Goal: Information Seeking & Learning: Learn about a topic

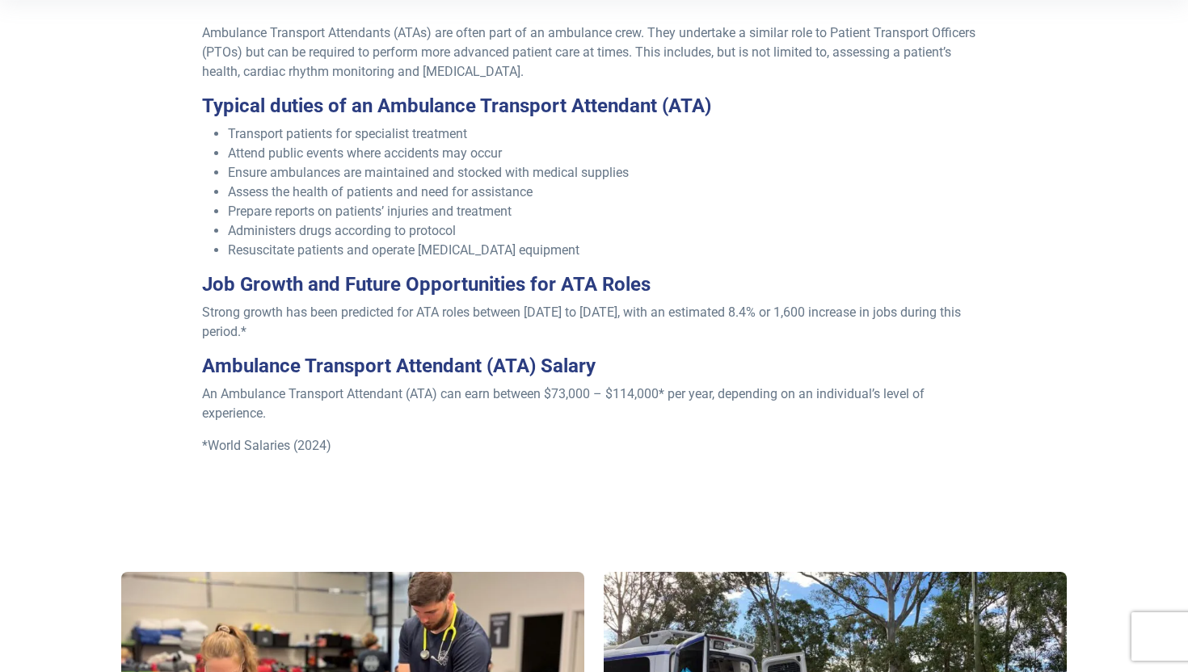
scroll to position [568, 0]
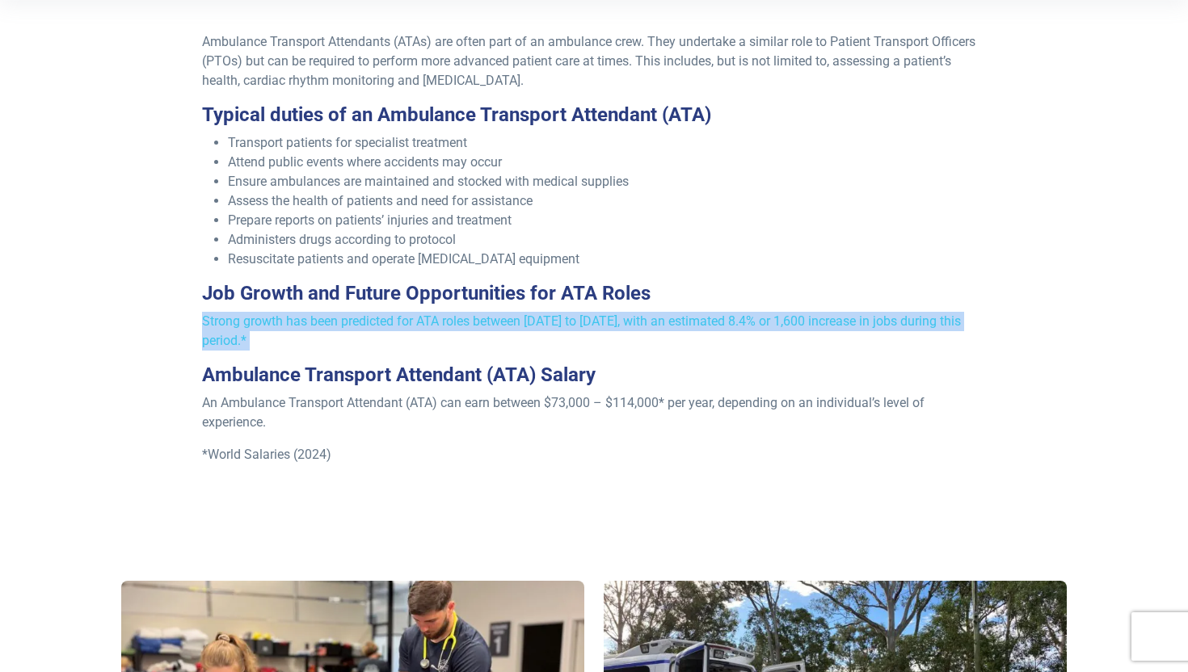
drag, startPoint x: 337, startPoint y: 306, endPoint x: 328, endPoint y: 352, distance: 47.7
click at [328, 352] on div "Ambulance Transport Attendants (ATAs) are often part of an ambulance crew. They…" at bounding box center [594, 270] width 804 height 477
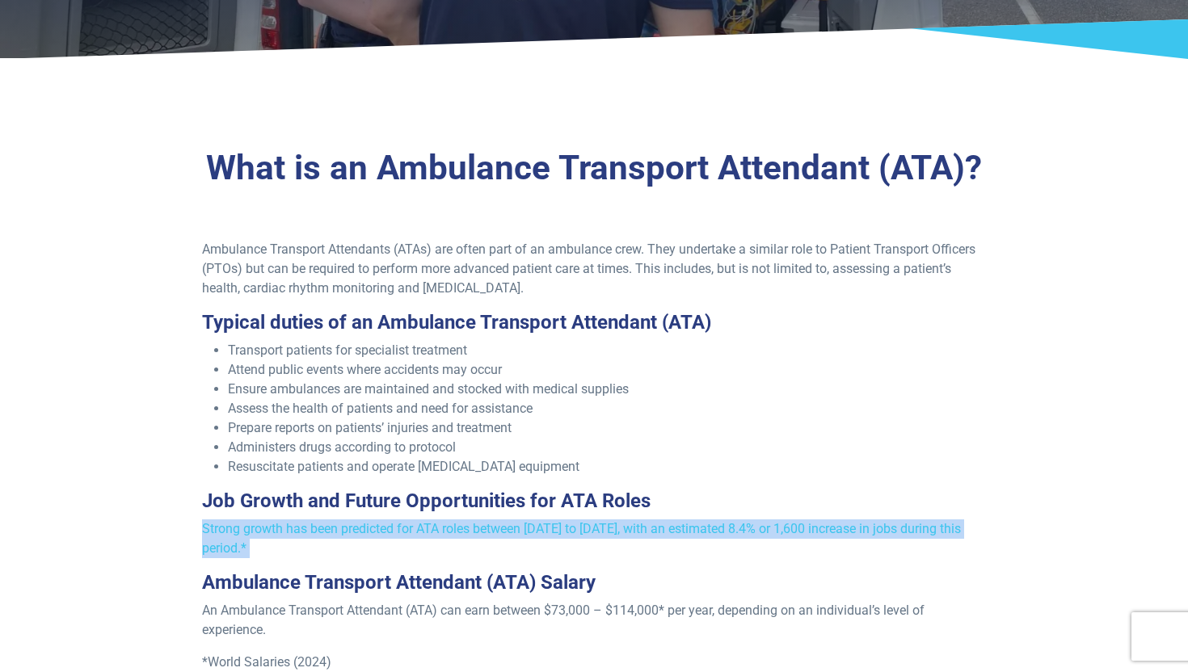
scroll to position [0, 0]
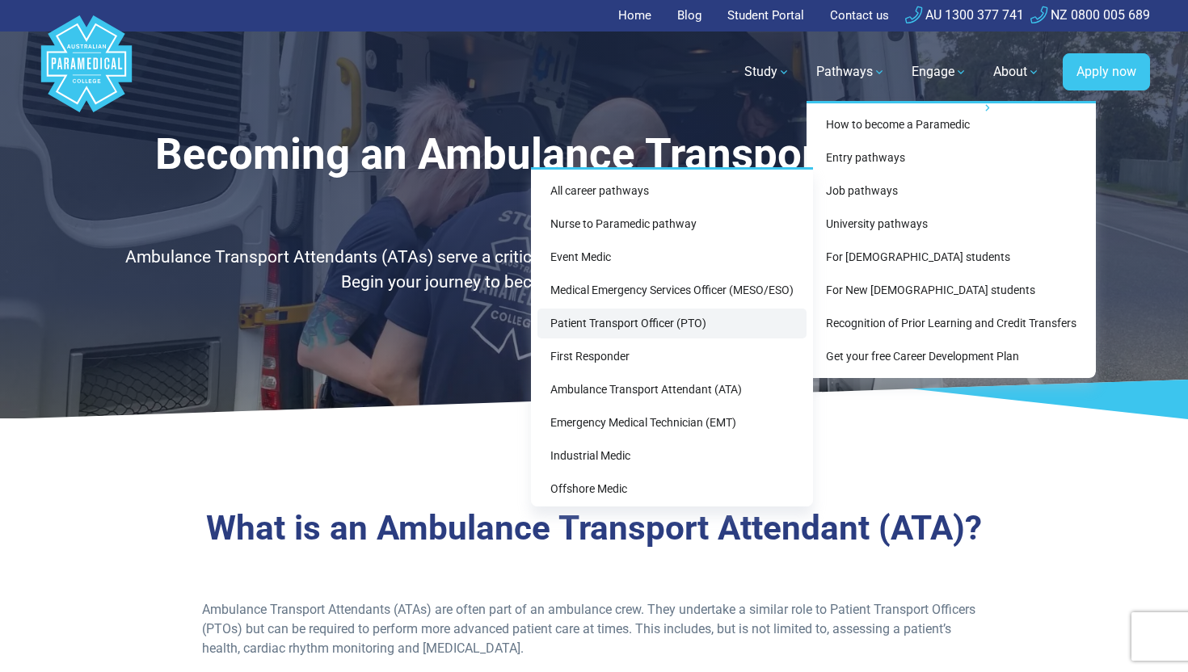
click at [635, 324] on link "Patient Transport Officer (PTO)" at bounding box center [671, 324] width 269 height 30
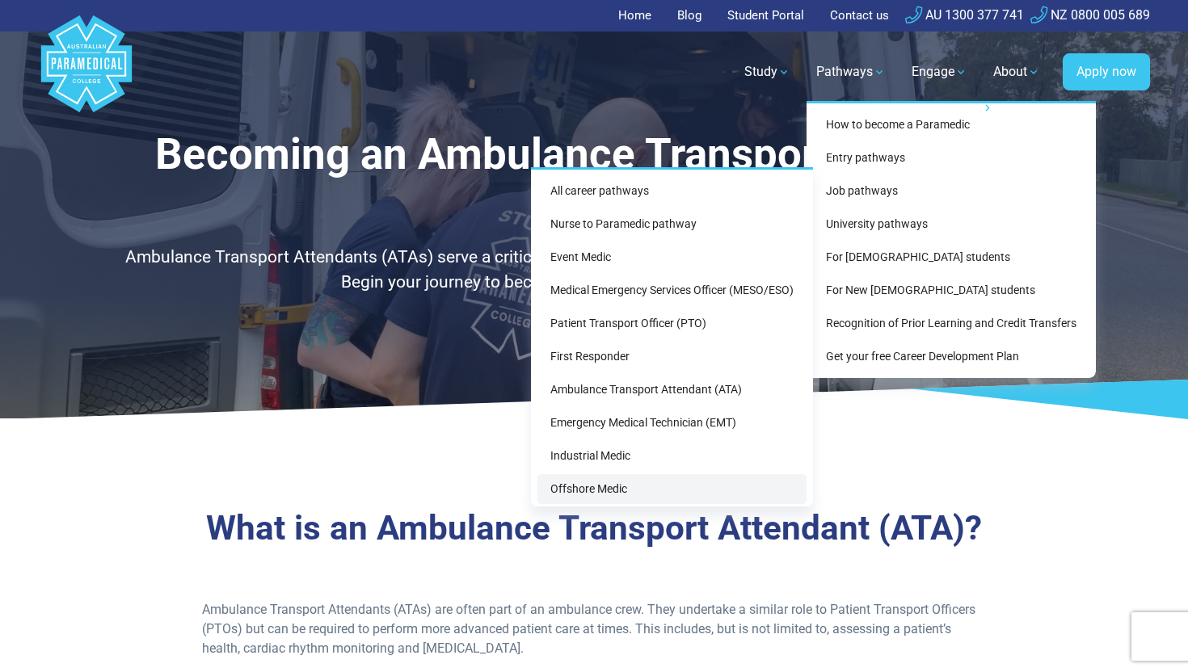
click at [588, 493] on link "Offshore Medic" at bounding box center [671, 489] width 269 height 30
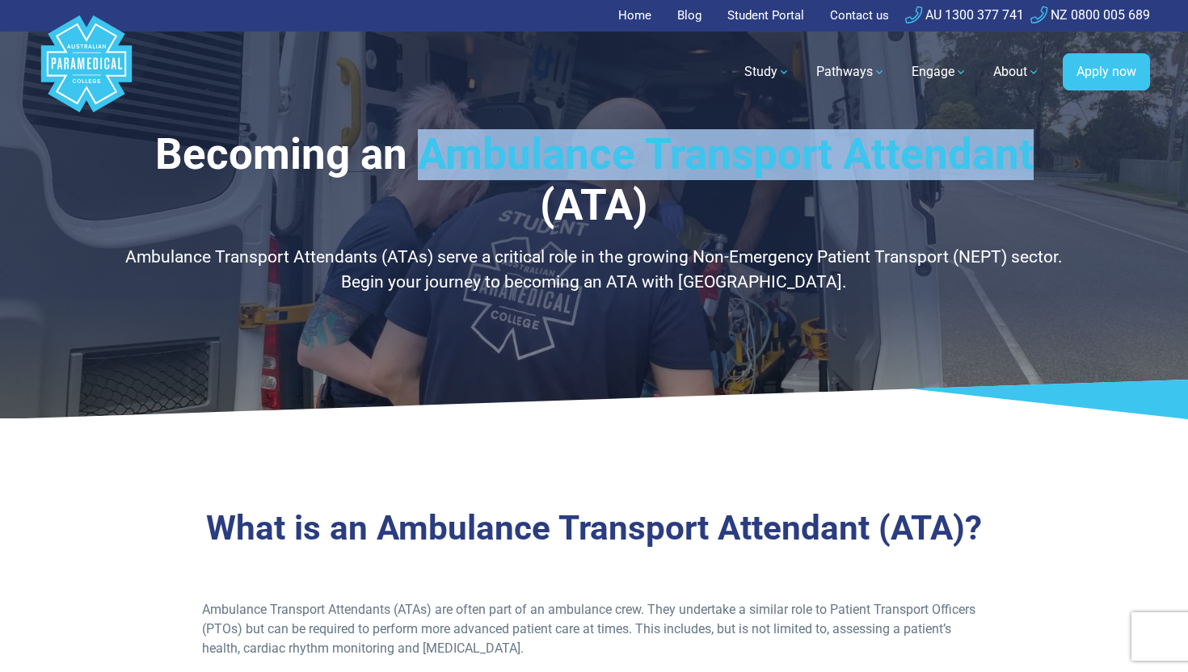
drag, startPoint x: 920, startPoint y: 169, endPoint x: 414, endPoint y: 140, distance: 506.8
click at [414, 140] on div "Becoming an Ambulance Transport Attendant (ATA) Ambulance Transport Attendants …" at bounding box center [594, 209] width 1132 height 419
copy h1 "Ambulance Transport Attendant"
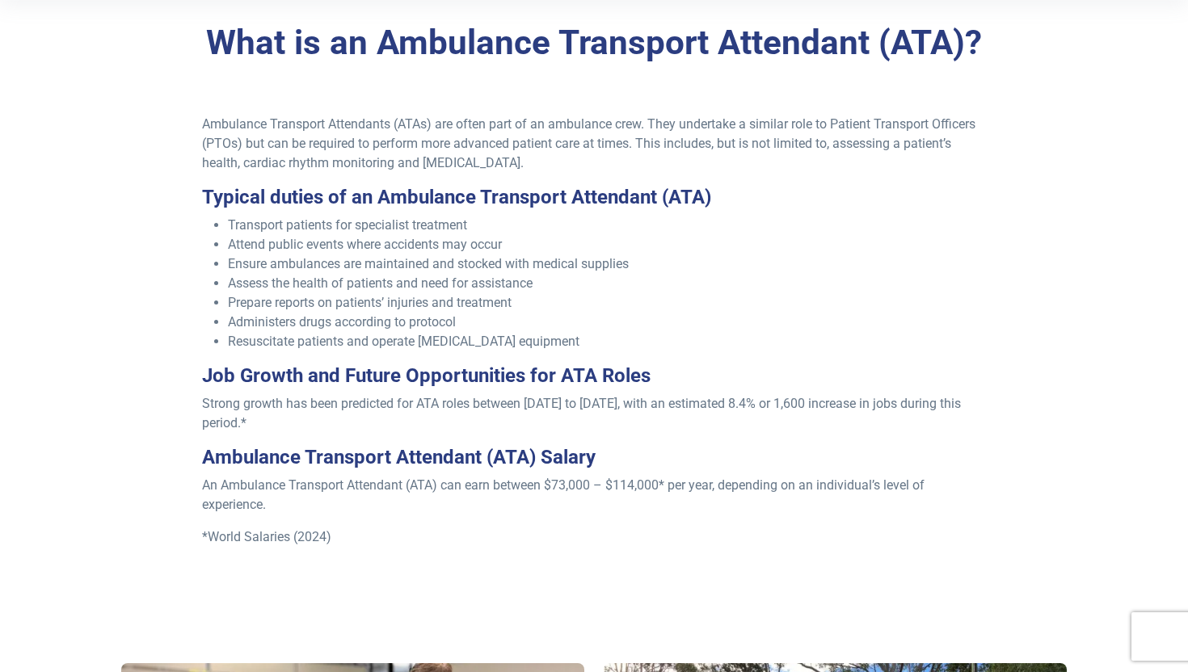
scroll to position [487, 0]
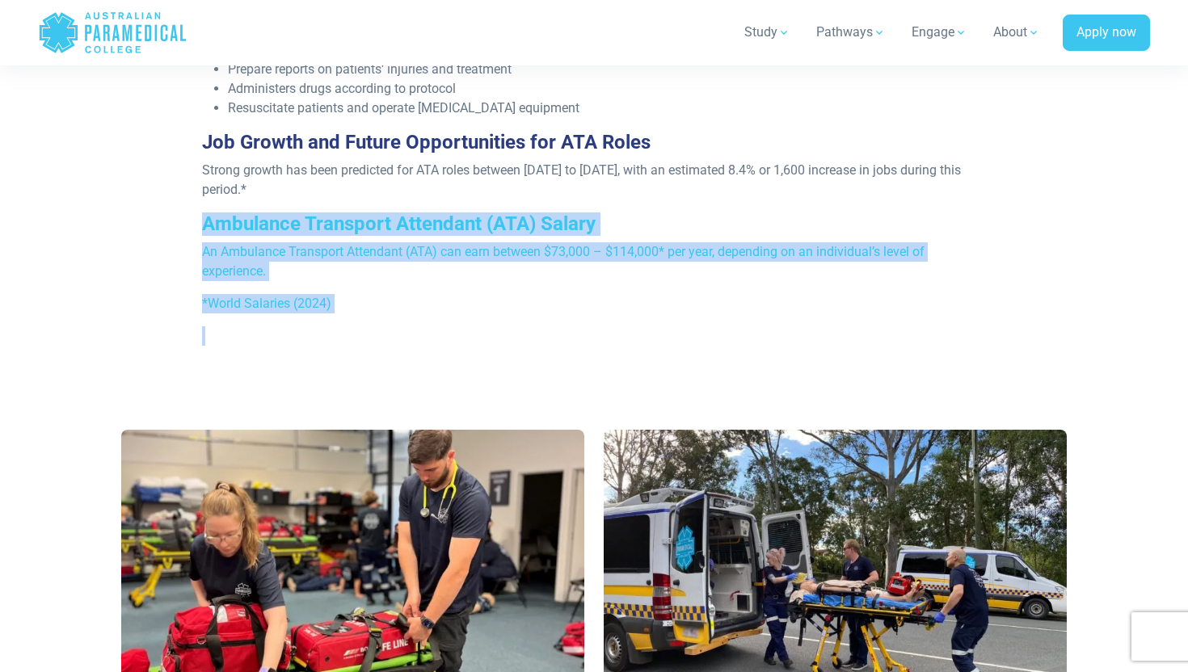
drag, startPoint x: 179, startPoint y: 233, endPoint x: 257, endPoint y: 369, distance: 157.1
click at [258, 369] on div "What is an Ambulance Transport Attendant (ATA)? Ambulance Transport Attendants …" at bounding box center [594, 73] width 1132 height 673
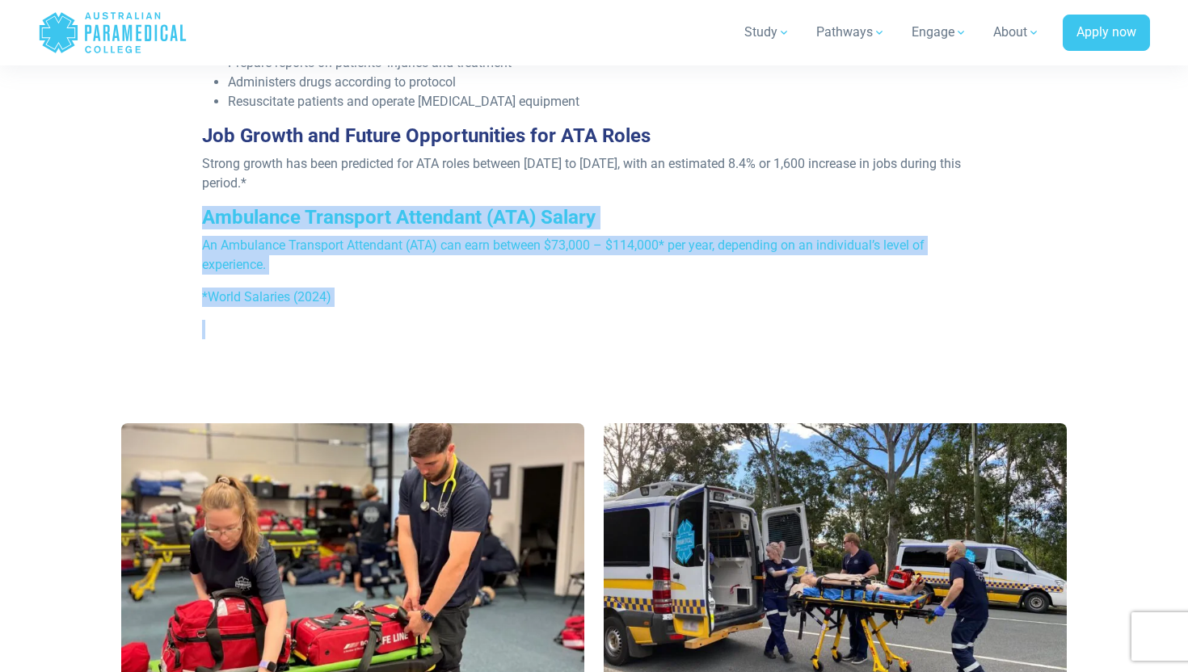
scroll to position [727, 0]
click at [275, 331] on p at bounding box center [594, 328] width 785 height 19
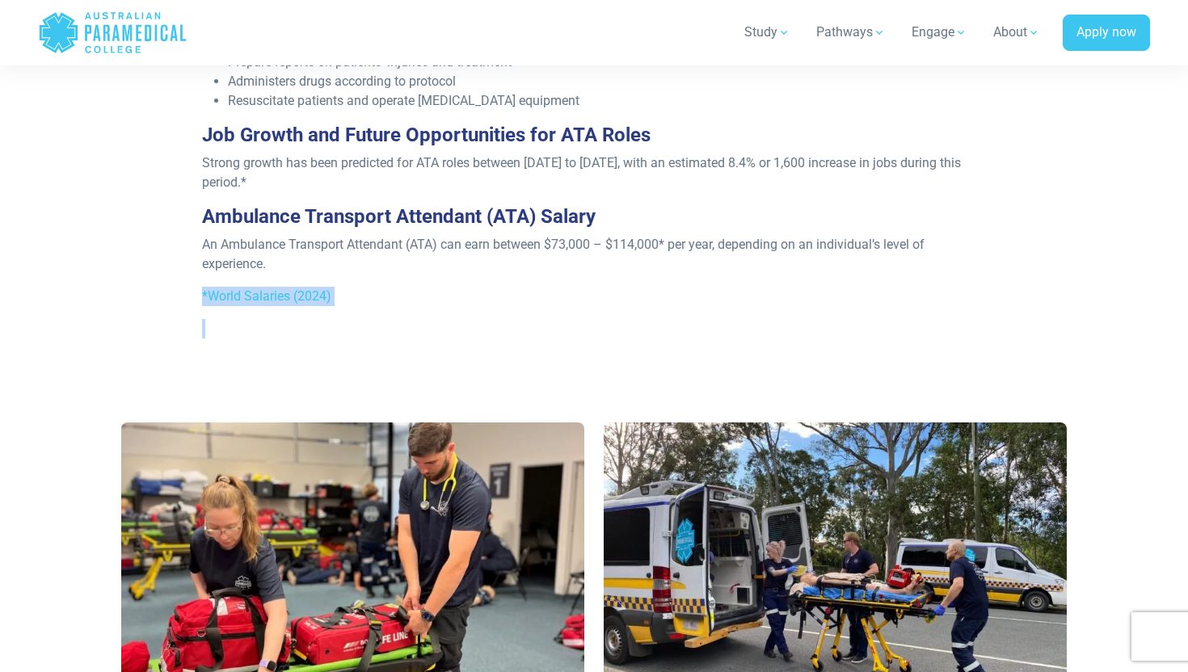
drag, startPoint x: 273, startPoint y: 328, endPoint x: 275, endPoint y: 272, distance: 56.6
click at [275, 272] on div "Ambulance Transport Attendants (ATAs) are often part of an ambulance crew. They…" at bounding box center [594, 112] width 804 height 477
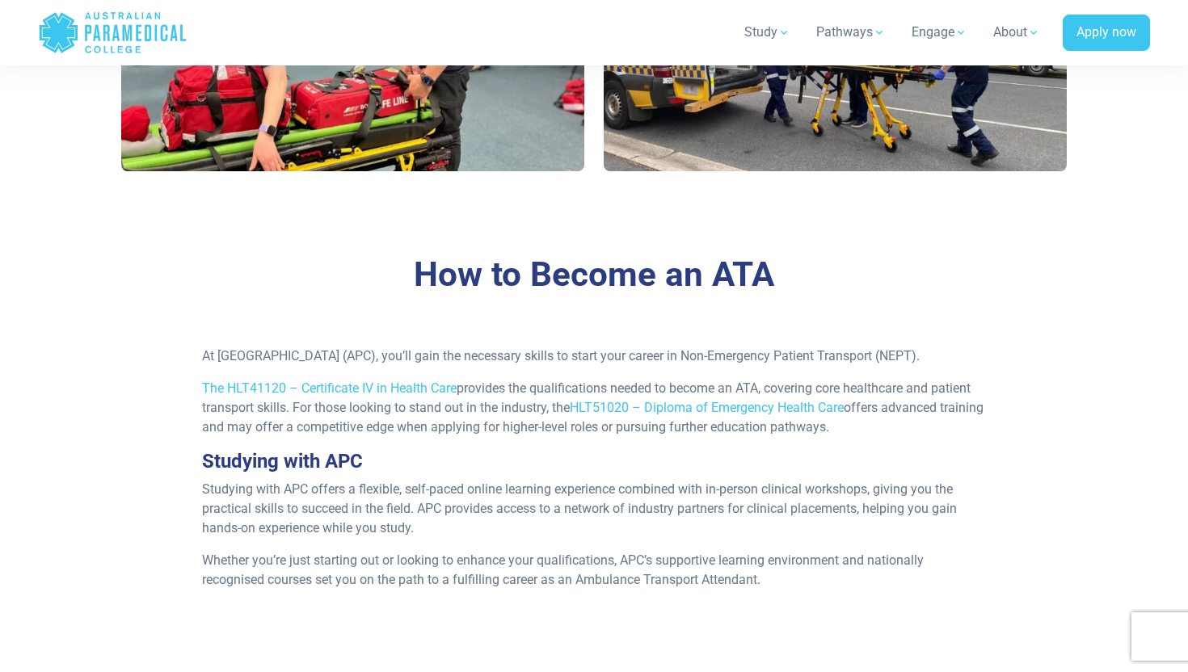
scroll to position [1264, 0]
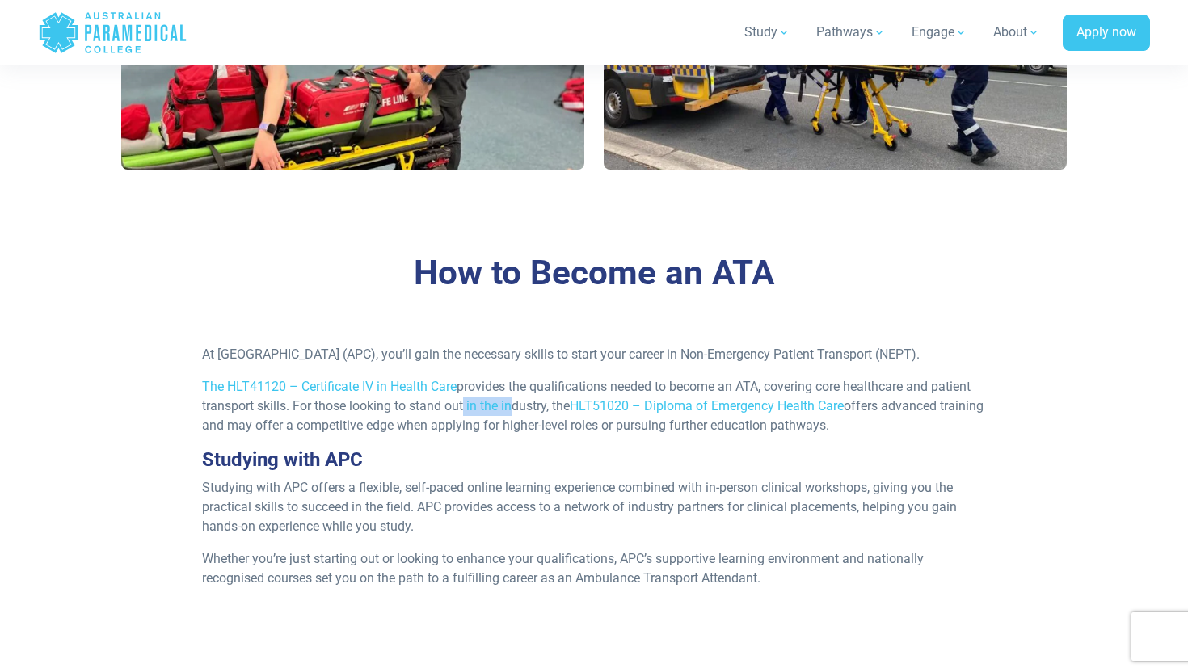
drag, startPoint x: 460, startPoint y: 420, endPoint x: 510, endPoint y: 420, distance: 50.1
click at [508, 420] on p "The HLT41120 – Certificate IV in Health Care provides the qualifications needed…" at bounding box center [594, 406] width 785 height 58
click at [651, 417] on p "The HLT41120 – Certificate IV in Health Care provides the qualifications needed…" at bounding box center [594, 406] width 785 height 58
click at [664, 414] on link "HLT51020 – Diploma of Emergency Health Care" at bounding box center [707, 405] width 274 height 15
click at [422, 394] on link "The HLT41120 – Certificate IV in Health Care" at bounding box center [329, 386] width 255 height 15
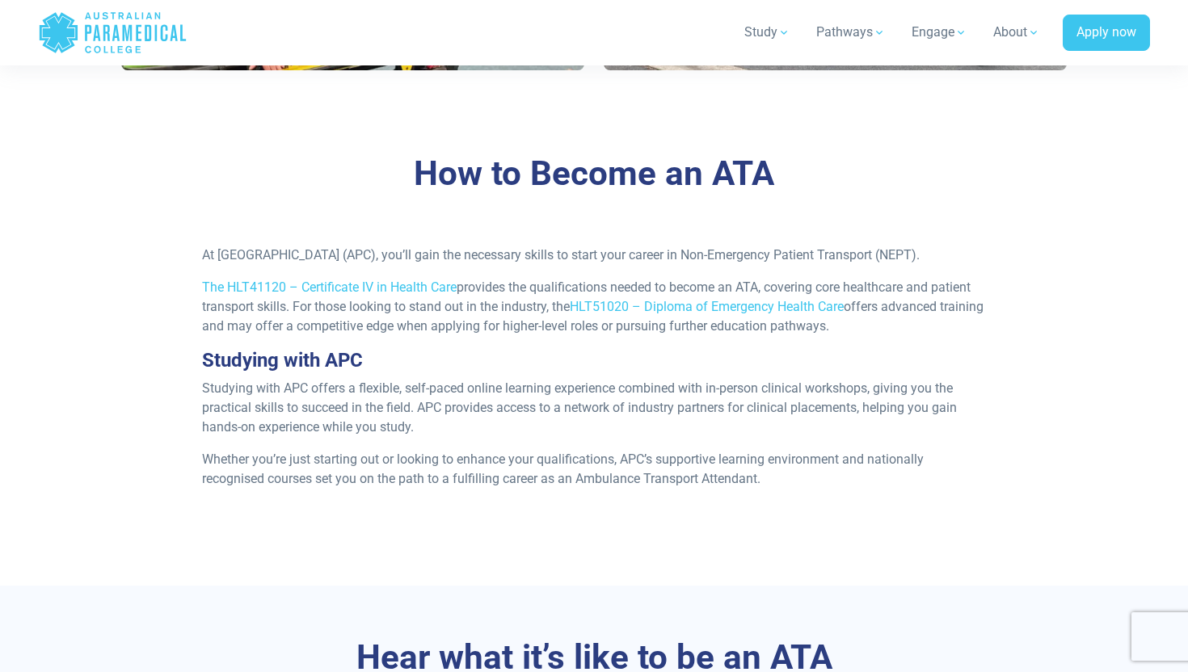
scroll to position [1372, 0]
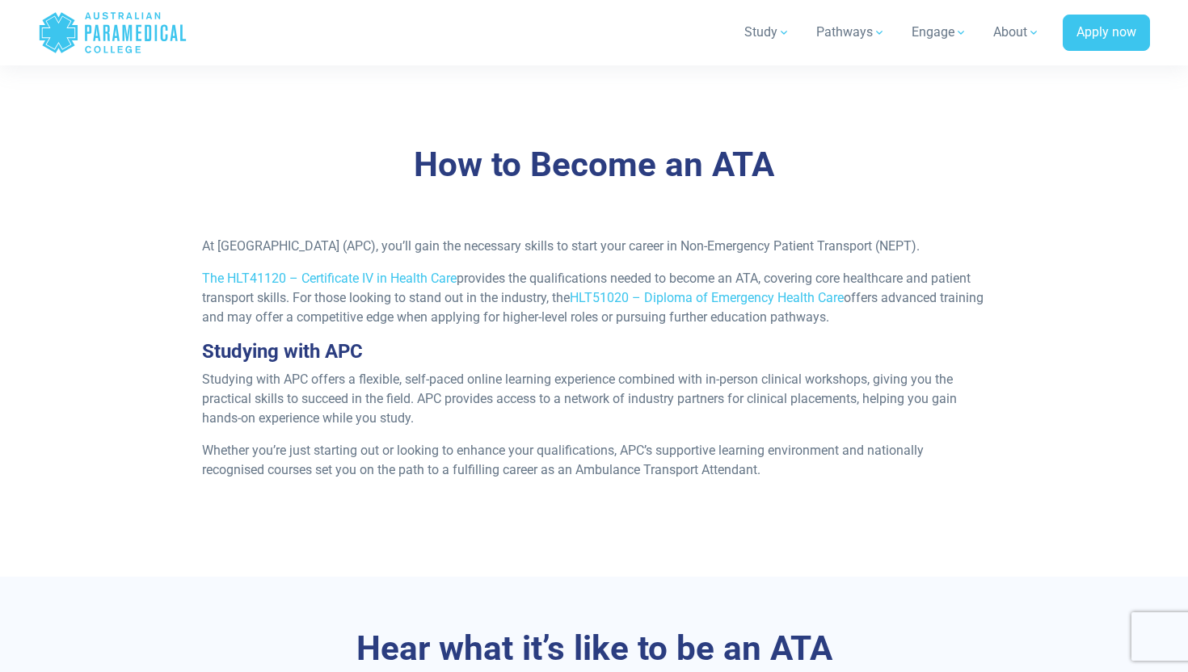
drag, startPoint x: 588, startPoint y: 425, endPoint x: 583, endPoint y: 439, distance: 14.6
click at [583, 428] on p "Studying with APC offers a flexible, self-paced online learning experience comb…" at bounding box center [594, 399] width 785 height 58
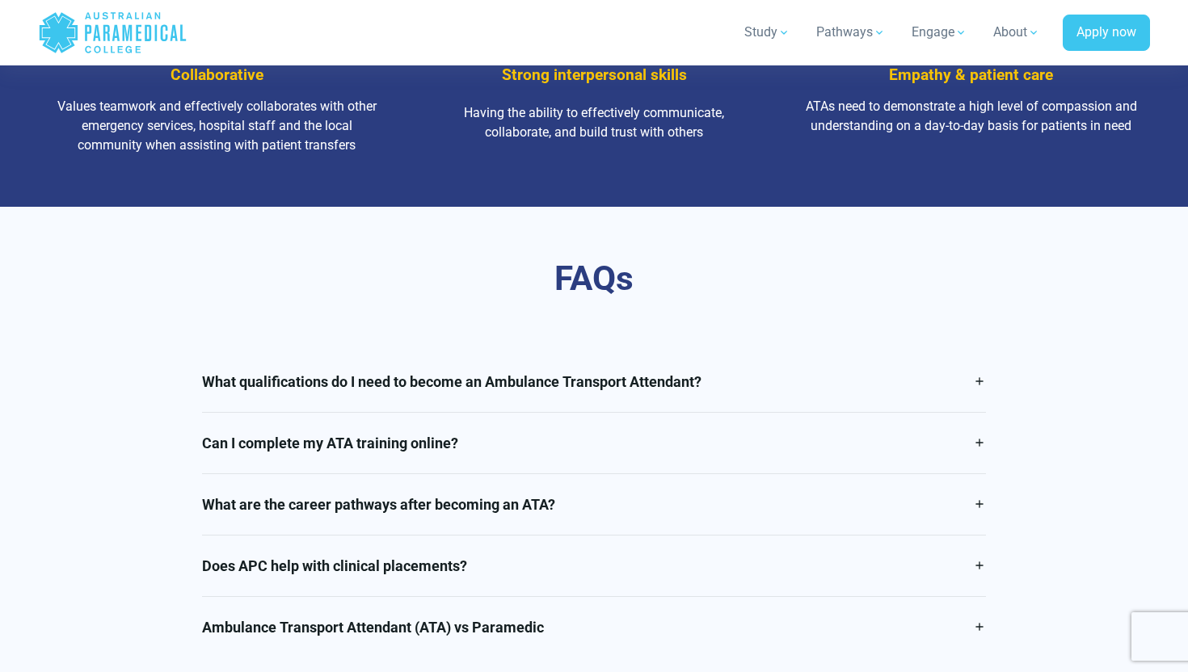
scroll to position [2500, 0]
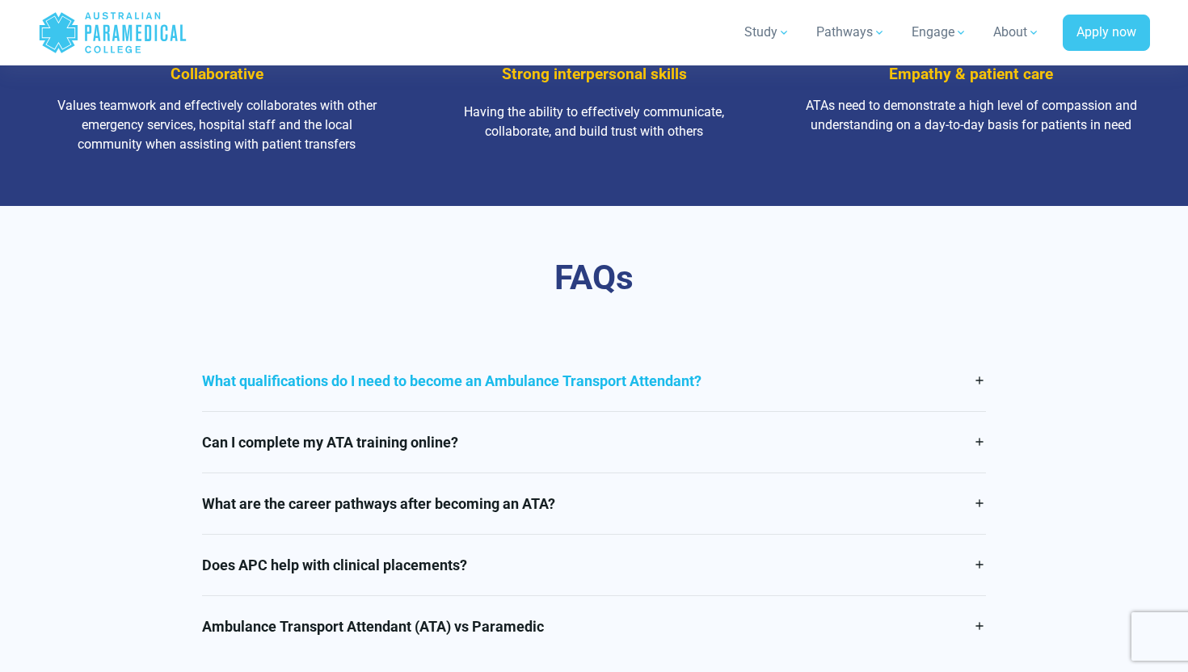
click at [565, 390] on link "What qualifications do I need to become an Ambulance Transport Attendant?" at bounding box center [594, 381] width 785 height 61
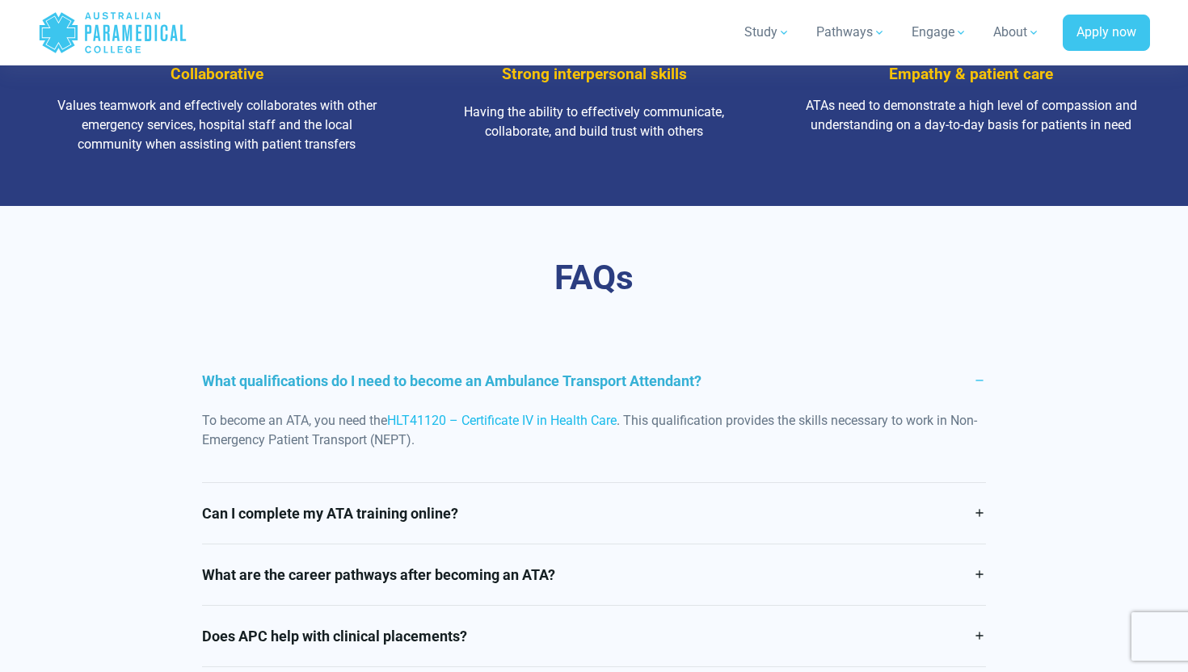
click at [551, 428] on link "HLT41120 – Certificate IV in Health Care" at bounding box center [502, 420] width 230 height 15
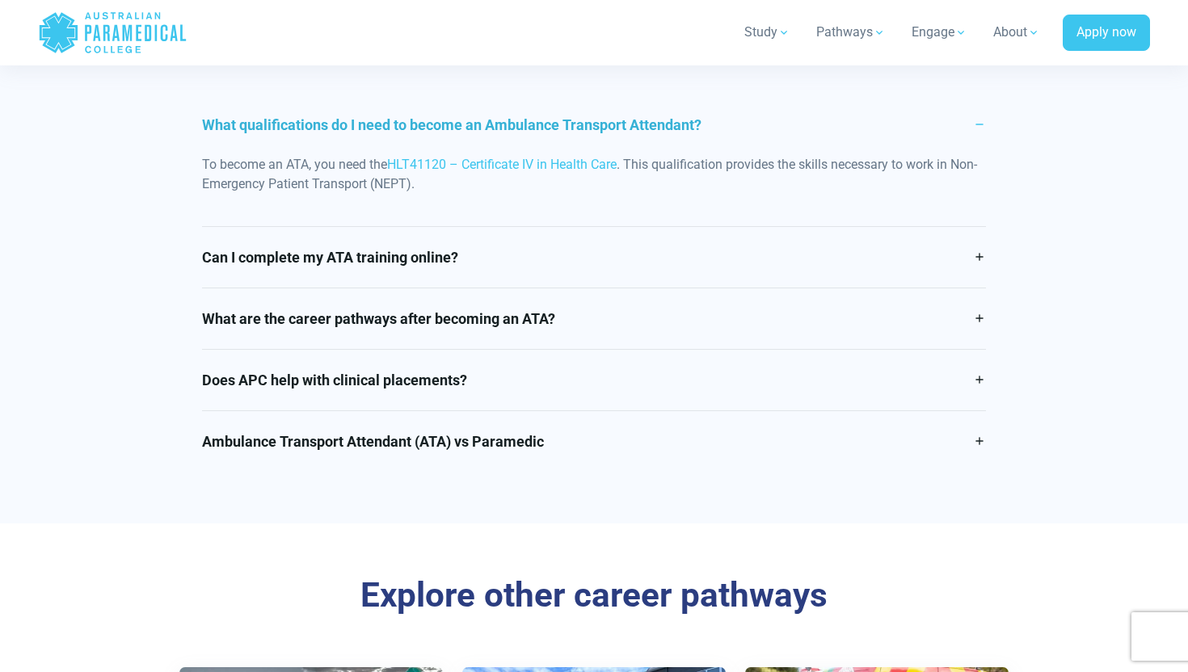
scroll to position [2768, 0]
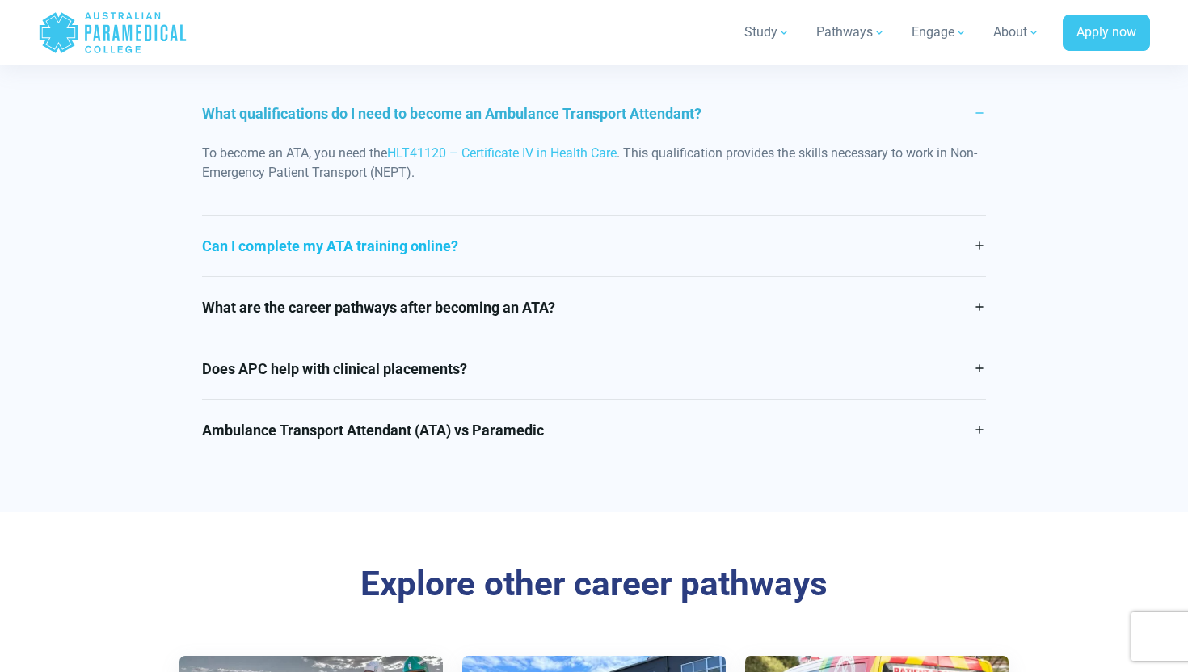
click at [436, 276] on link "Can I complete my ATA training online?" at bounding box center [594, 246] width 785 height 61
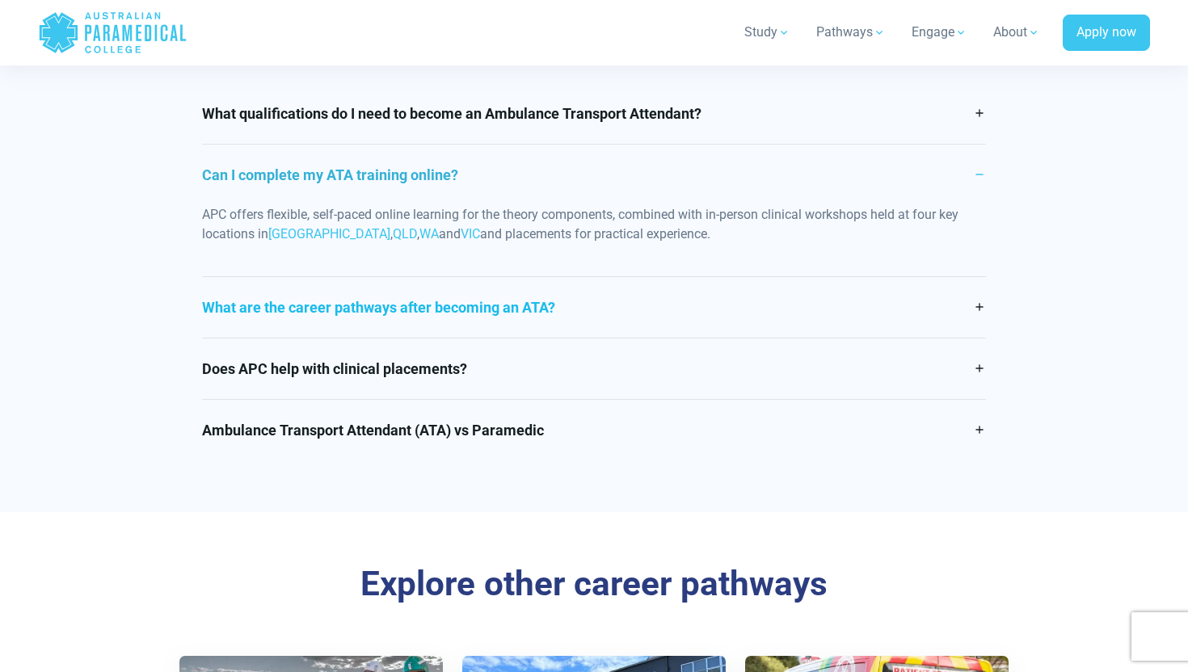
click at [450, 317] on link "What are the career pathways after becoming an ATA?" at bounding box center [594, 307] width 785 height 61
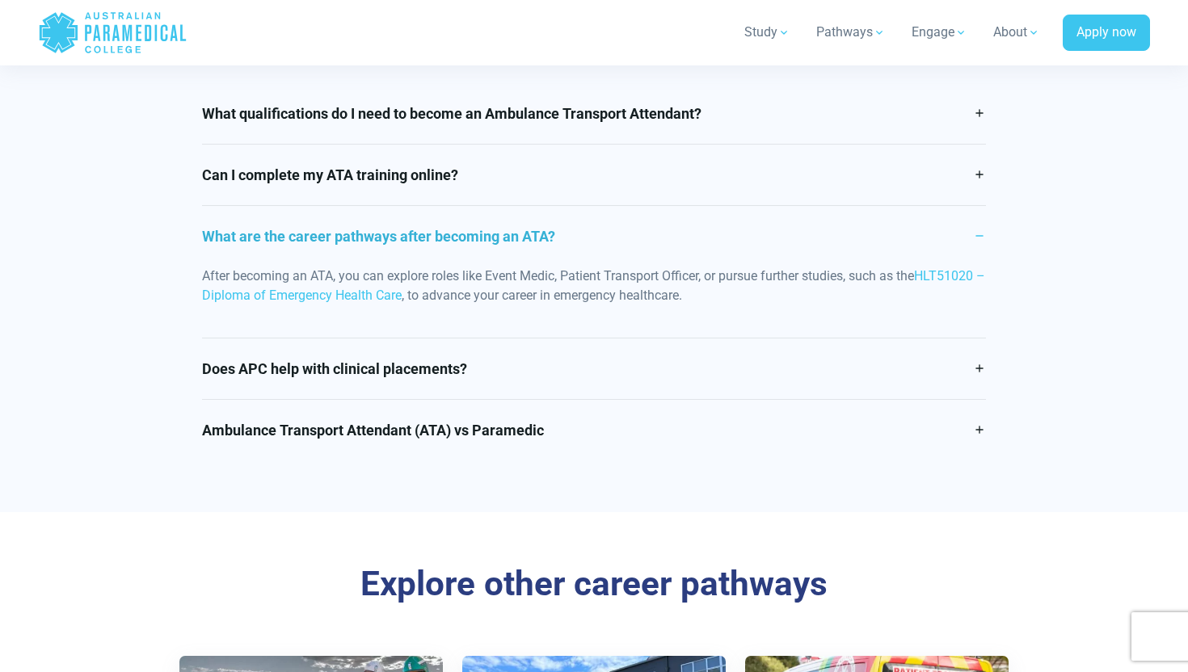
drag, startPoint x: 447, startPoint y: 285, endPoint x: 479, endPoint y: 310, distance: 40.9
click at [479, 306] on p "After becoming an ATA, you can explore roles like Event Medic, Patient Transpor…" at bounding box center [594, 286] width 785 height 39
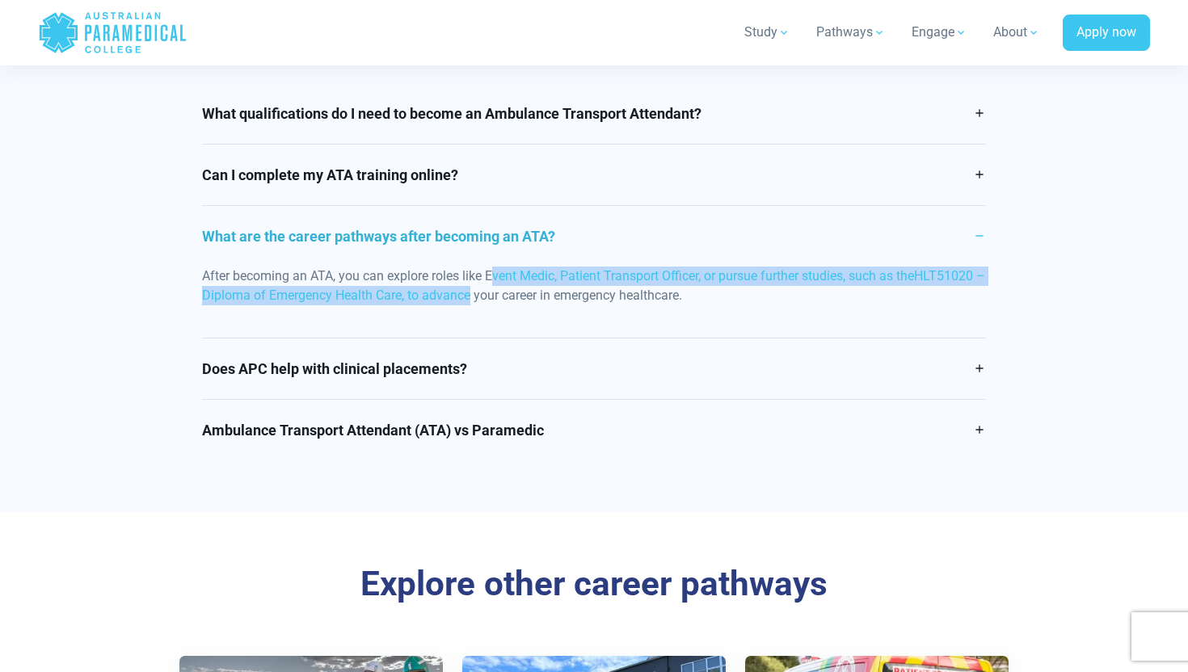
drag, startPoint x: 479, startPoint y: 310, endPoint x: 495, endPoint y: 292, distance: 23.5
click at [495, 292] on p "After becoming an ATA, you can explore roles like Event Medic, Patient Transpor…" at bounding box center [594, 286] width 785 height 39
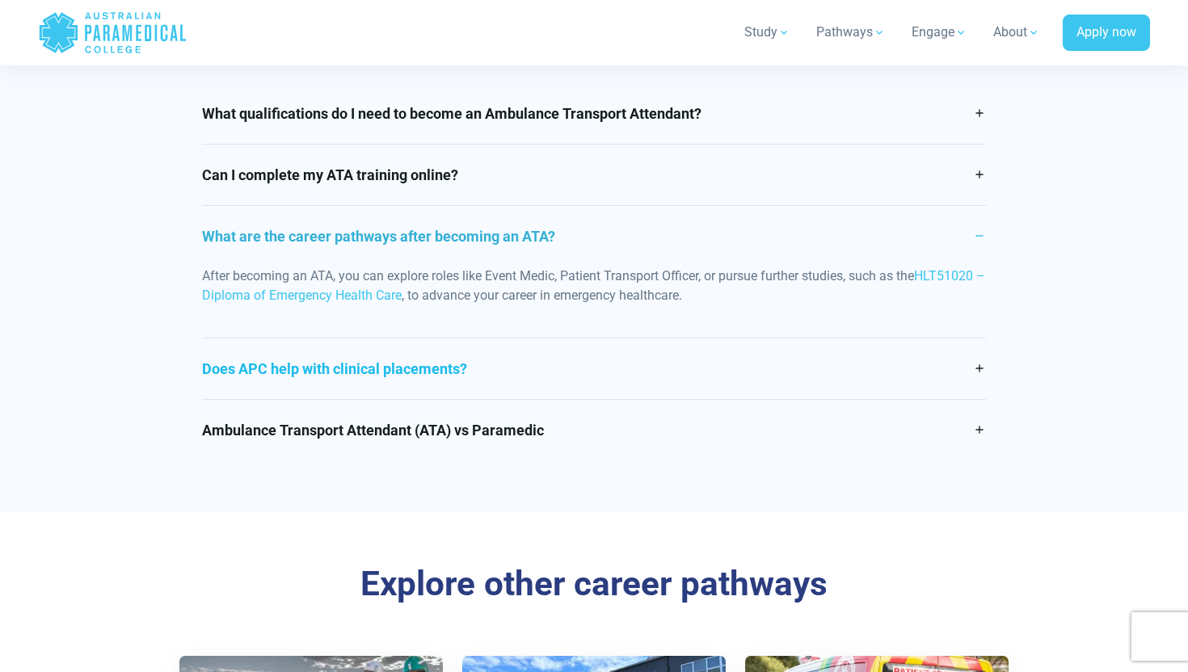
click at [478, 380] on link "Does APC help with clinical placements?" at bounding box center [594, 369] width 785 height 61
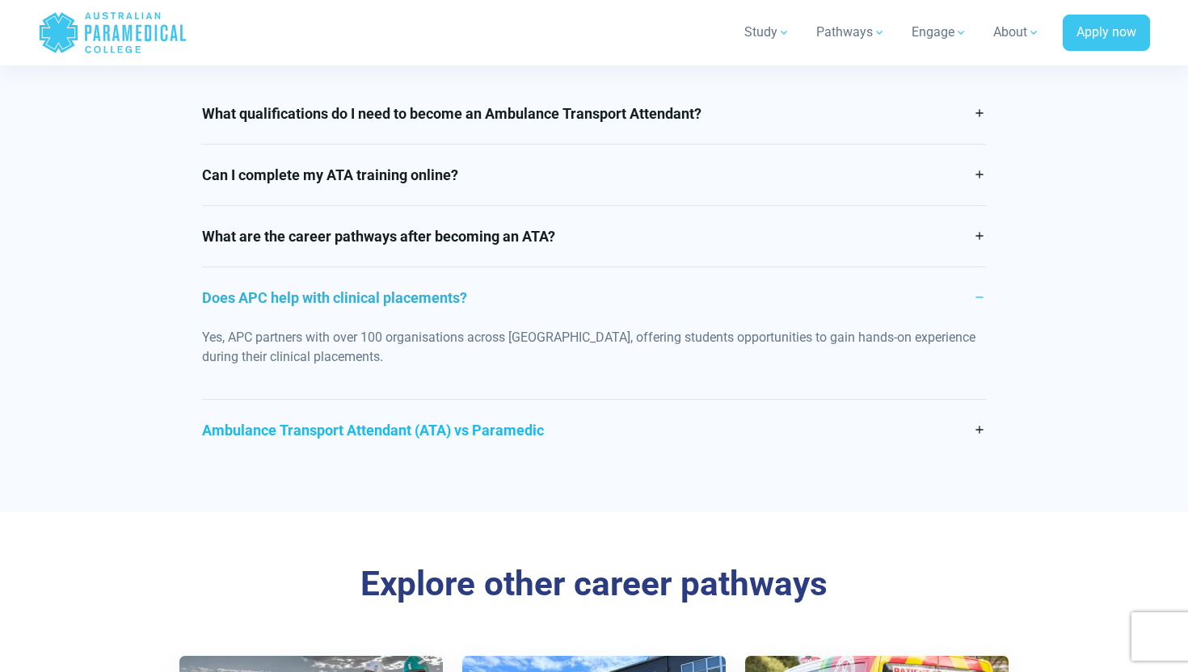
click at [470, 436] on link "Ambulance Transport Attendant (ATA) vs Paramedic" at bounding box center [594, 430] width 785 height 61
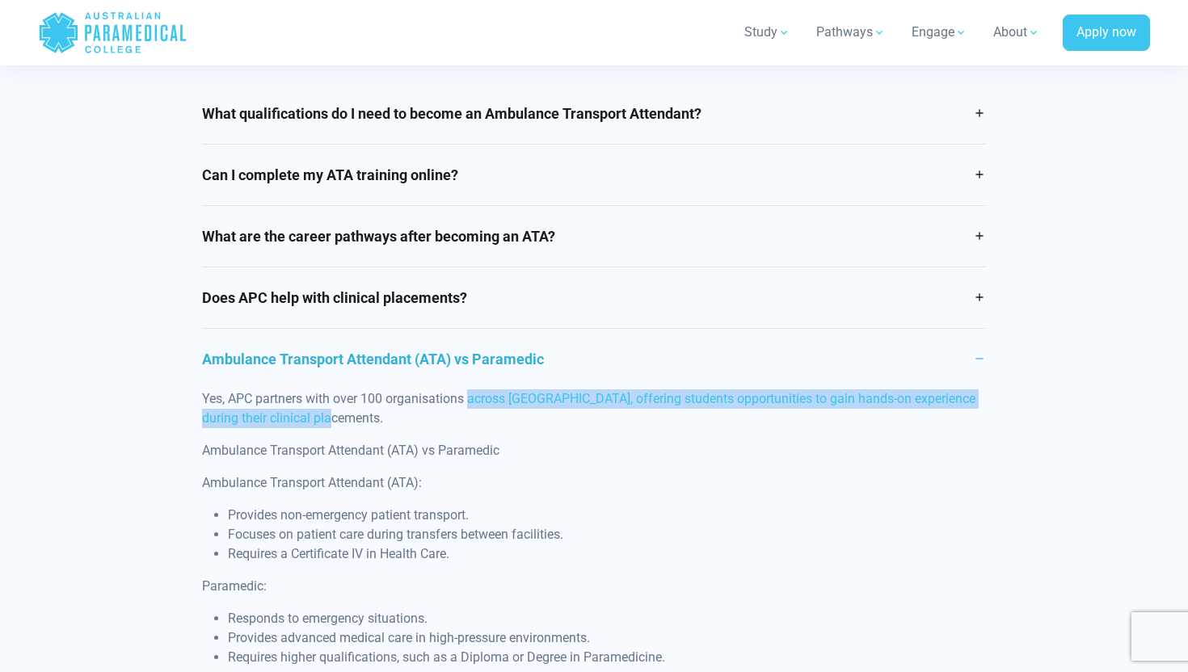
drag, startPoint x: 469, startPoint y: 417, endPoint x: 518, endPoint y: 445, distance: 56.8
click at [518, 428] on p "Yes, APC partners with over 100 organisations across Australia, offering studen…" at bounding box center [594, 409] width 785 height 39
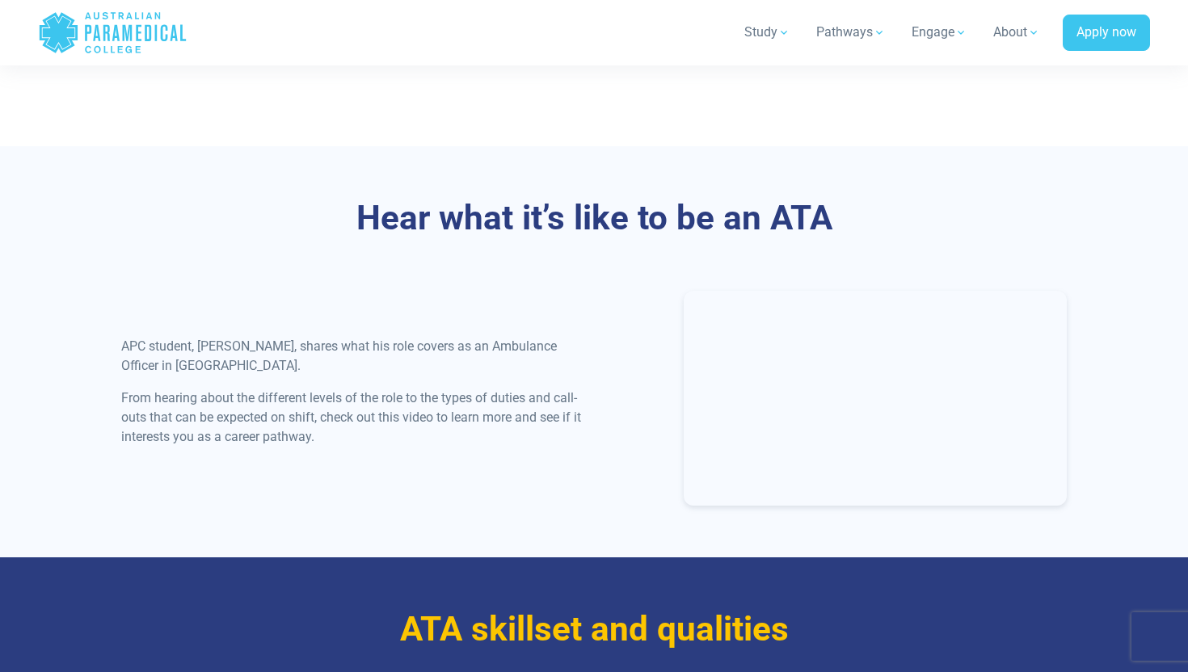
scroll to position [0, 0]
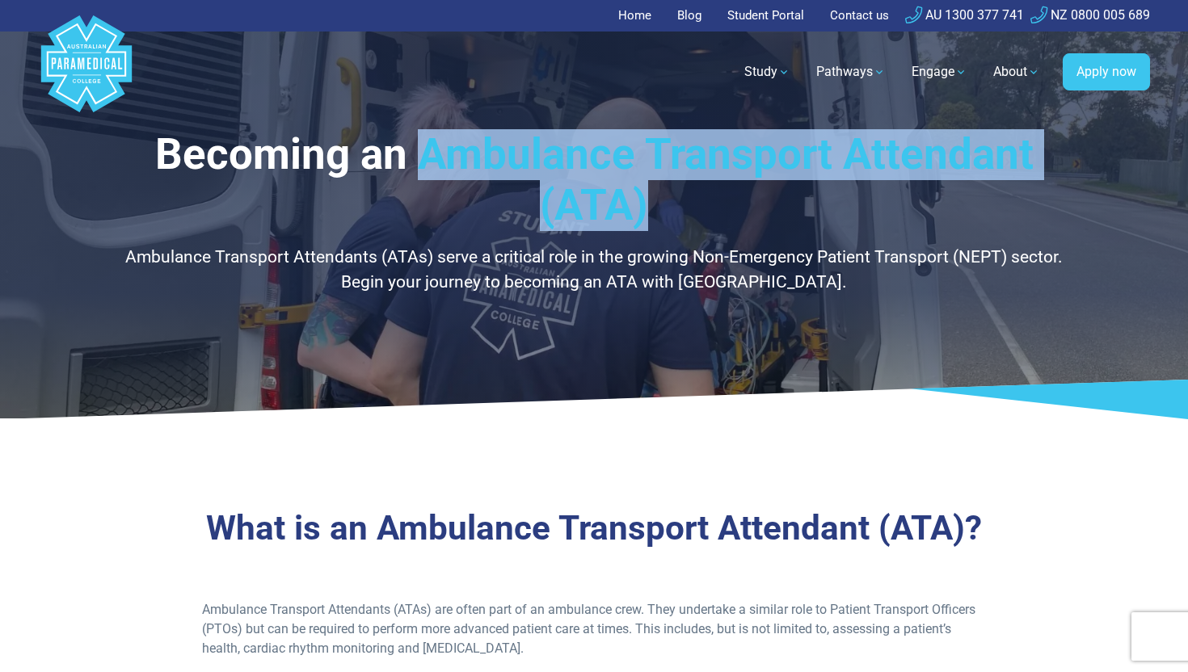
drag, startPoint x: 701, startPoint y: 202, endPoint x: 424, endPoint y: 145, distance: 283.1
click at [424, 145] on h1 "Becoming an Ambulance Transport Attendant (ATA)" at bounding box center [594, 180] width 946 height 103
copy h1 "Ambulance Transport Attendant (ATA)"
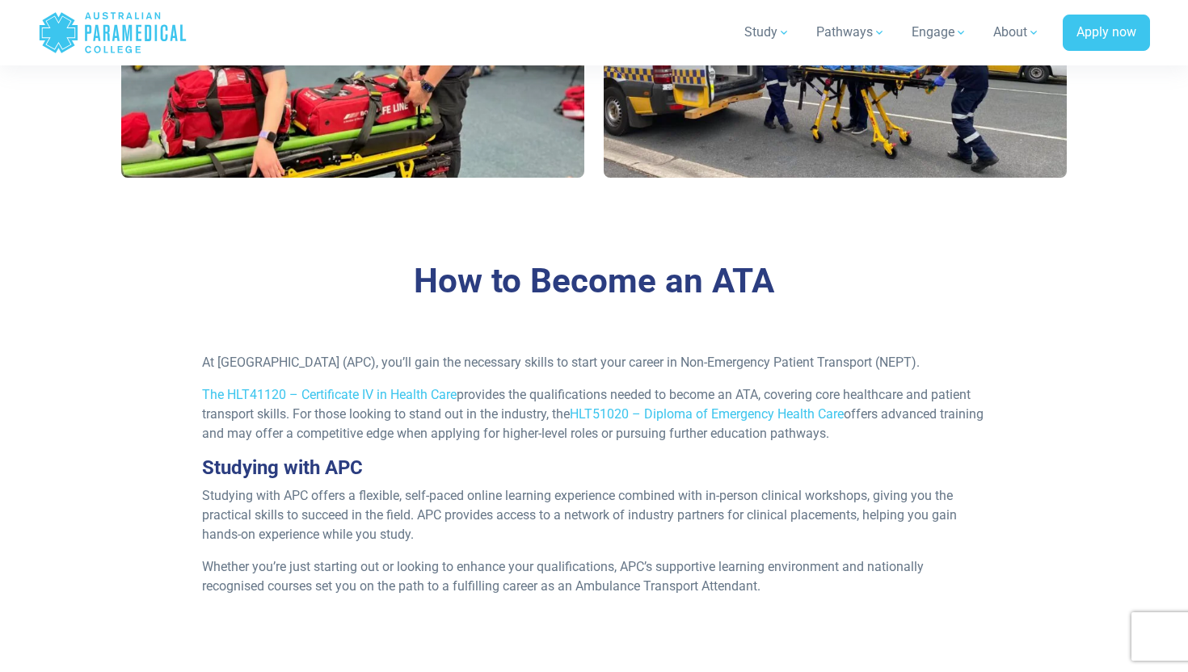
scroll to position [1311, 0]
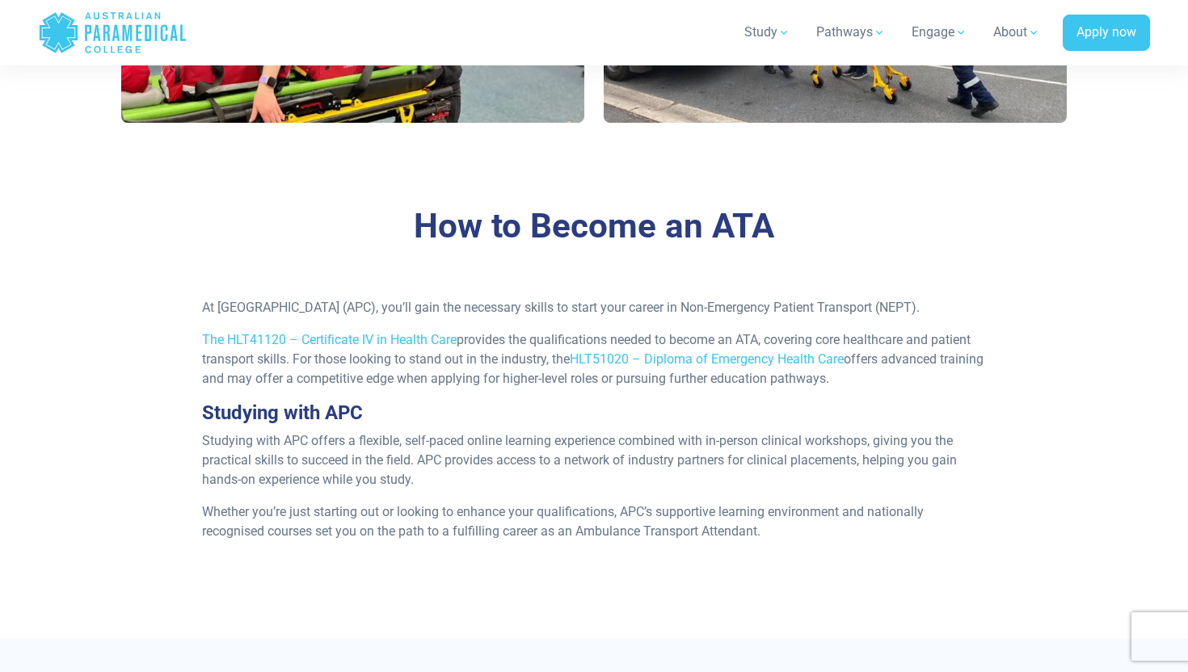
drag, startPoint x: 477, startPoint y: 356, endPoint x: 463, endPoint y: 398, distance: 44.2
click at [463, 389] on p "The HLT41120 – Certificate IV in Health Care provides the qualifications needed…" at bounding box center [594, 360] width 785 height 58
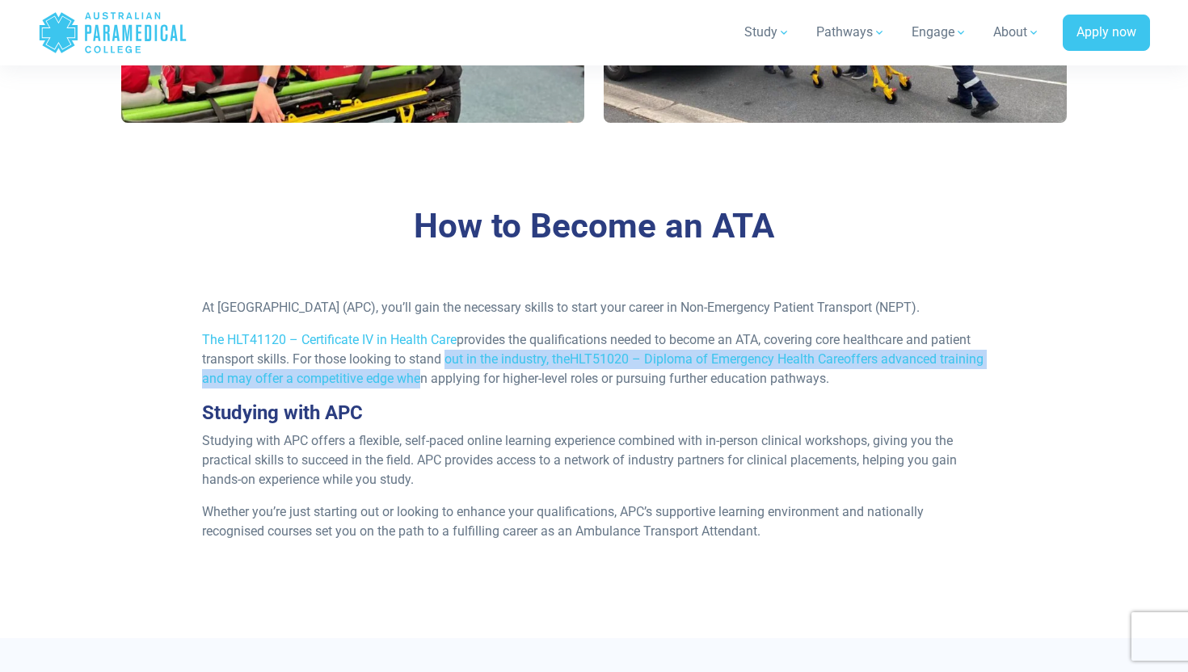
drag, startPoint x: 463, startPoint y: 398, endPoint x: 441, endPoint y: 384, distance: 26.5
click at [441, 384] on p "The HLT41120 – Certificate IV in Health Care provides the qualifications needed…" at bounding box center [594, 360] width 785 height 58
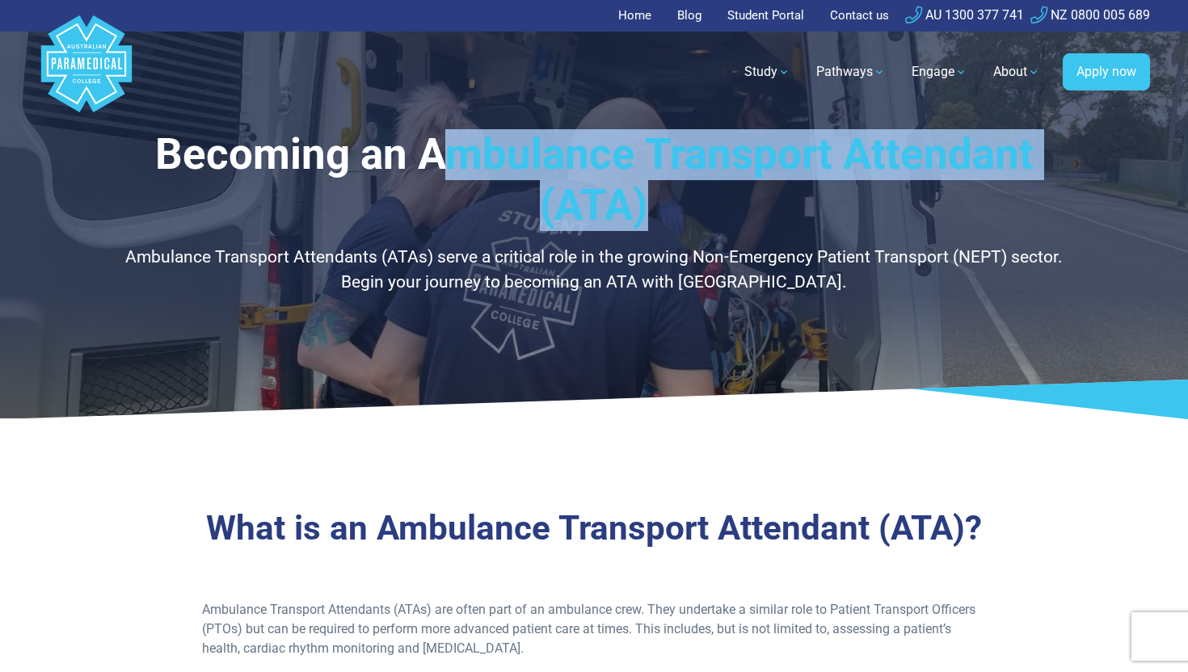
drag, startPoint x: 955, startPoint y: 196, endPoint x: 439, endPoint y: 150, distance: 517.7
click at [439, 150] on h1 "Becoming an Ambulance Transport Attendant (ATA)" at bounding box center [594, 180] width 946 height 103
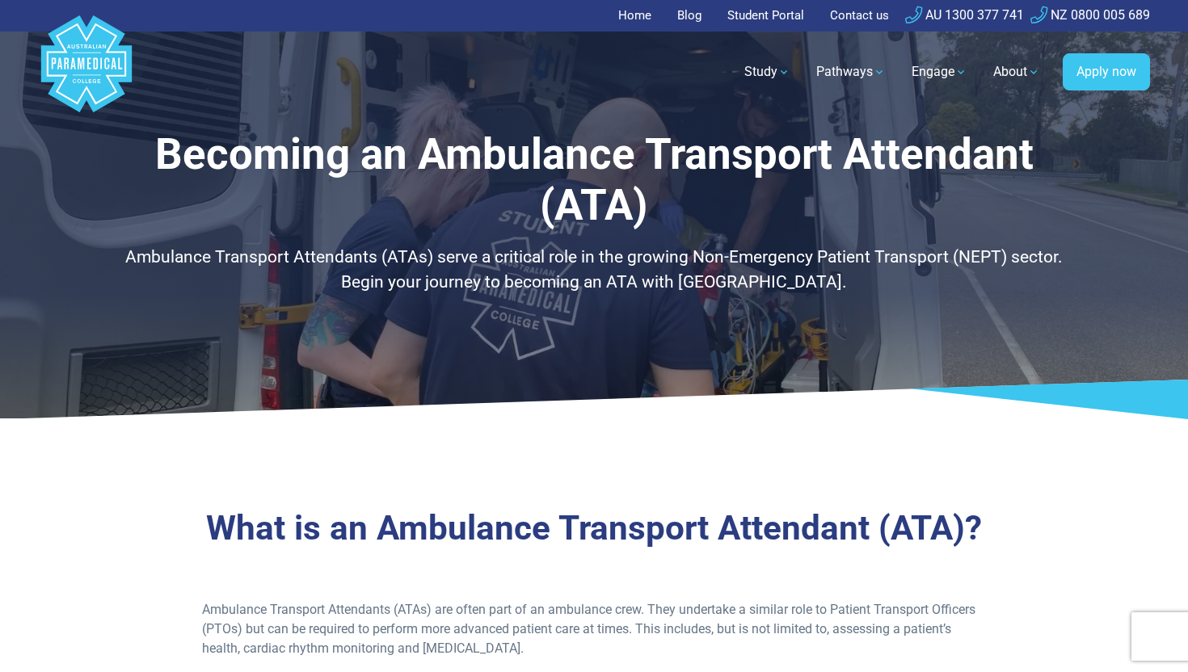
click at [421, 153] on h1 "Becoming an Ambulance Transport Attendant (ATA)" at bounding box center [594, 180] width 946 height 103
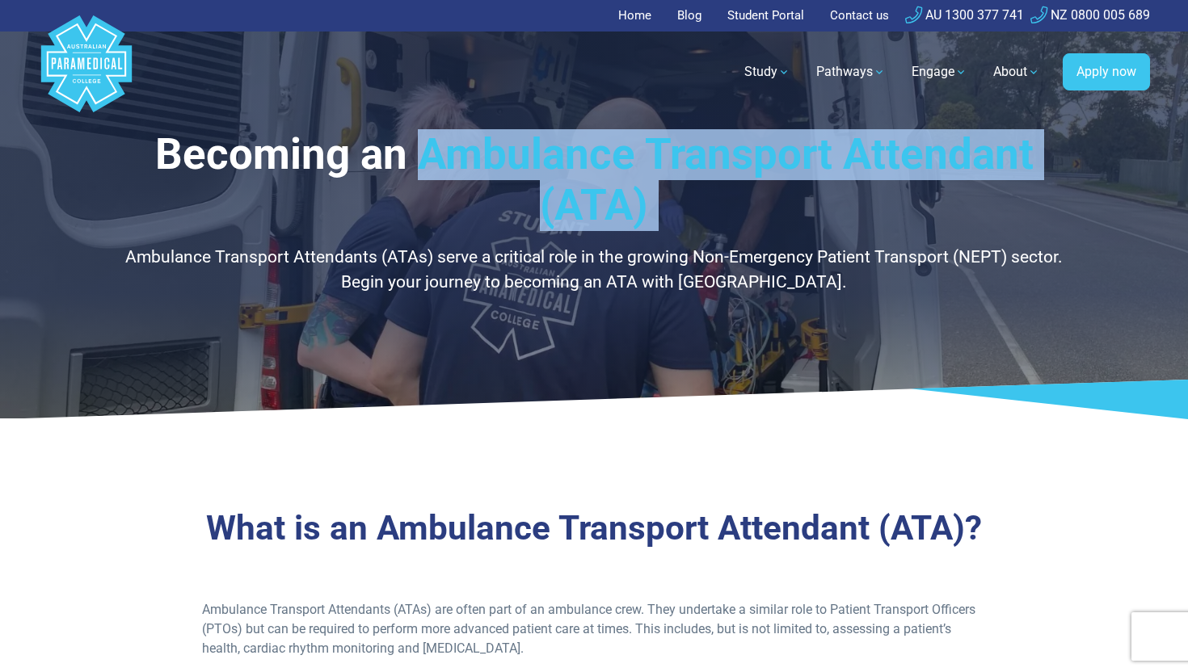
drag, startPoint x: 421, startPoint y: 153, endPoint x: 757, endPoint y: 198, distance: 338.5
click at [757, 198] on h1 "Becoming an Ambulance Transport Attendant (ATA)" at bounding box center [594, 180] width 946 height 103
copy div "Ambulance Transport Attendant (ATA)"
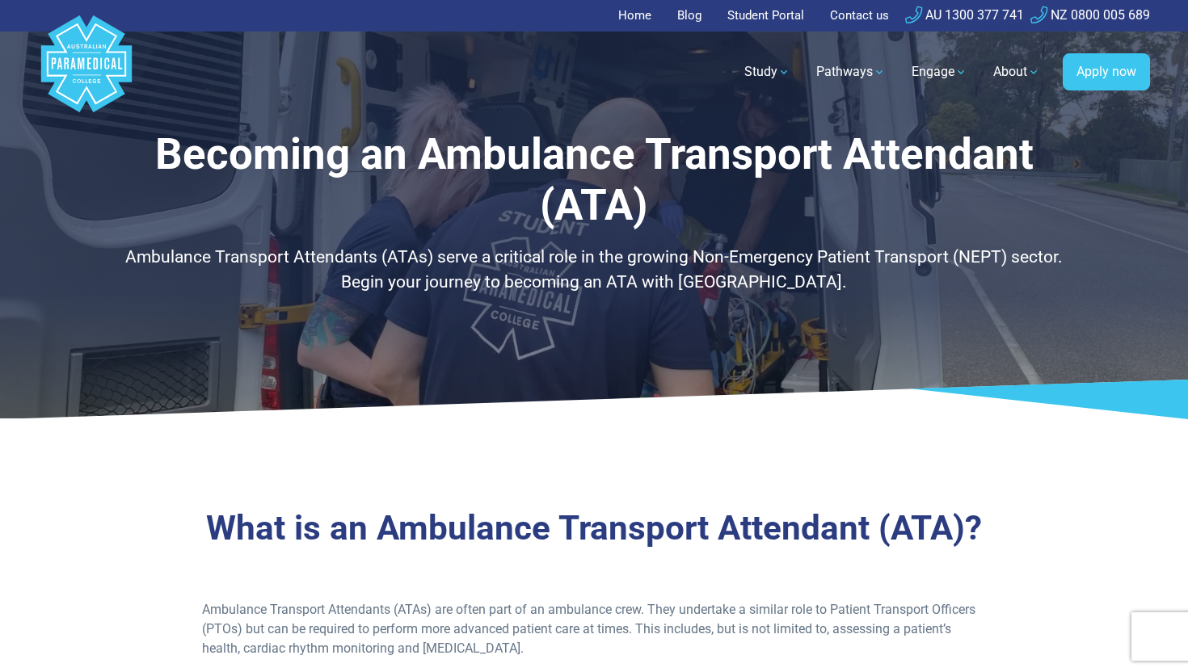
click at [1046, 337] on div "Becoming an Ambulance Transport Attendant (ATA) Ambulance Transport Attendants …" at bounding box center [594, 209] width 1132 height 419
click at [582, 235] on div "Becoming an Ambulance Transport Attendant (ATA) Ambulance Transport Attendants …" at bounding box center [594, 212] width 946 height 167
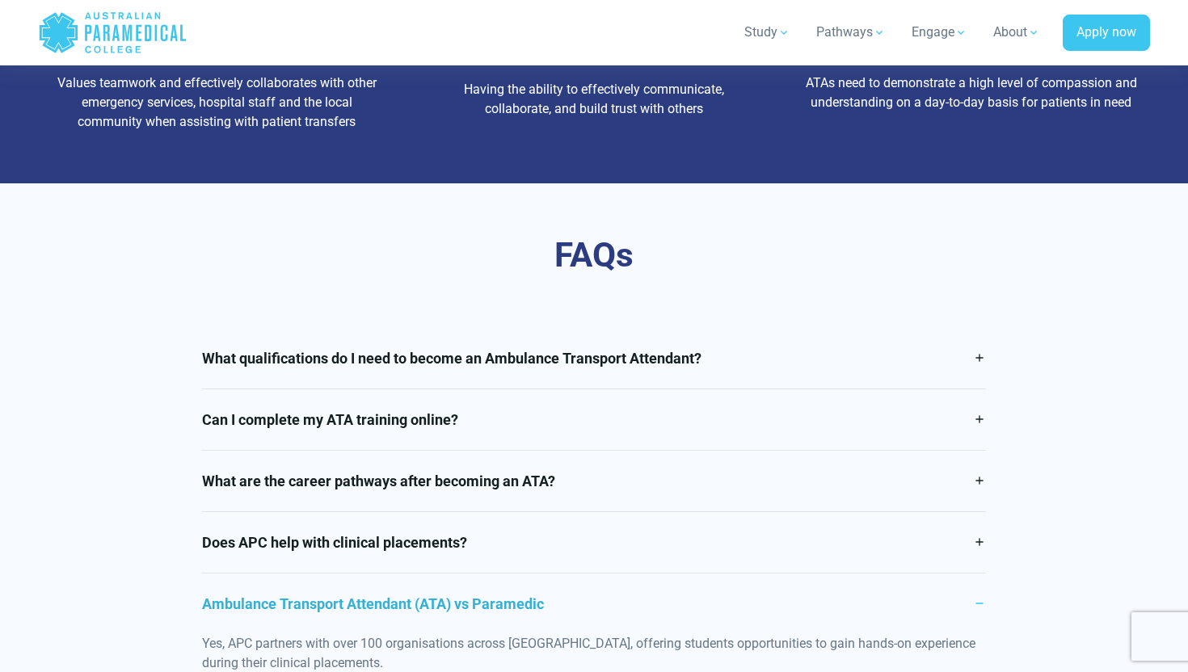
scroll to position [2559, 0]
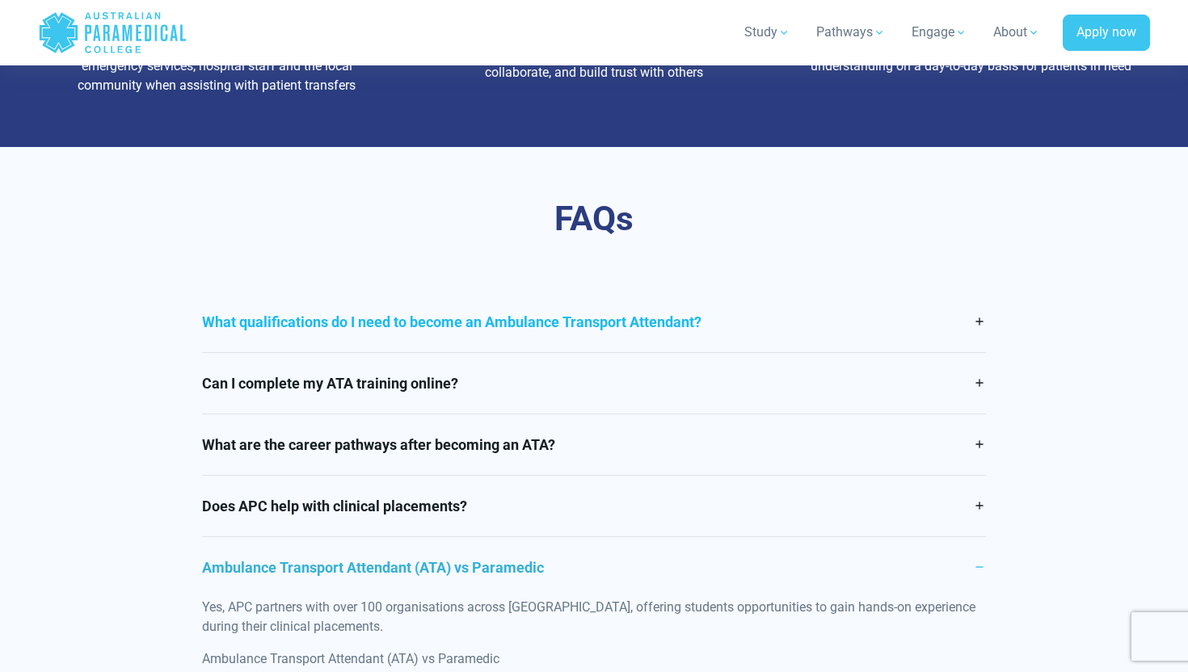
click at [491, 343] on link "What qualifications do I need to become an Ambulance Transport Attendant?" at bounding box center [594, 322] width 785 height 61
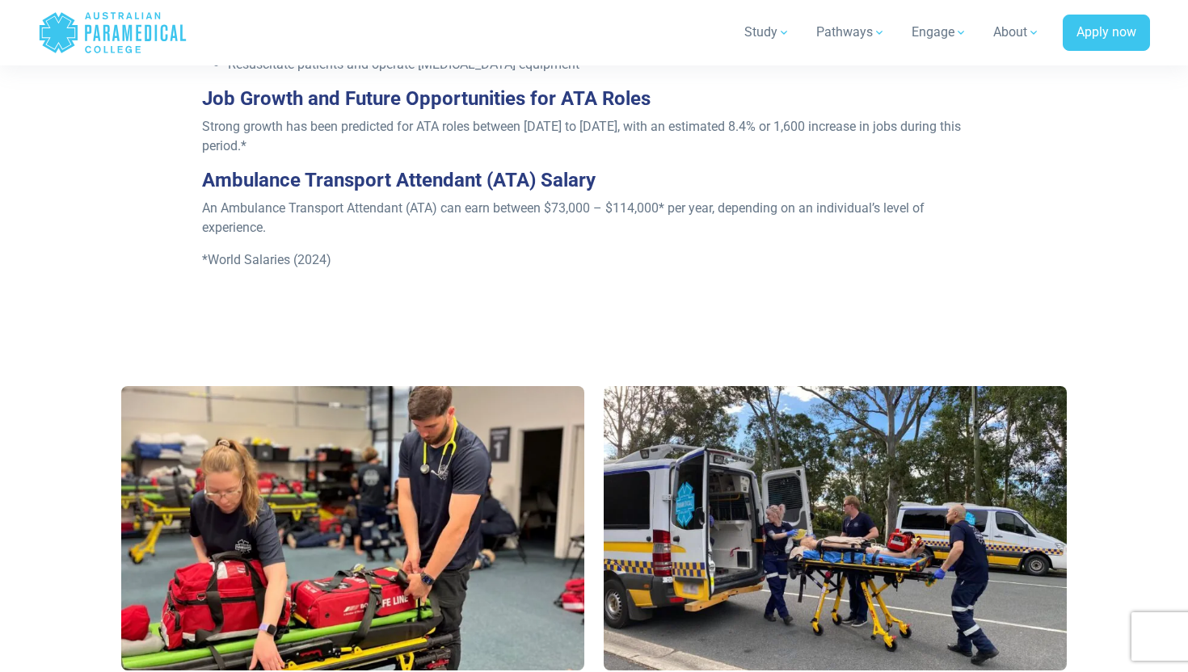
scroll to position [769, 0]
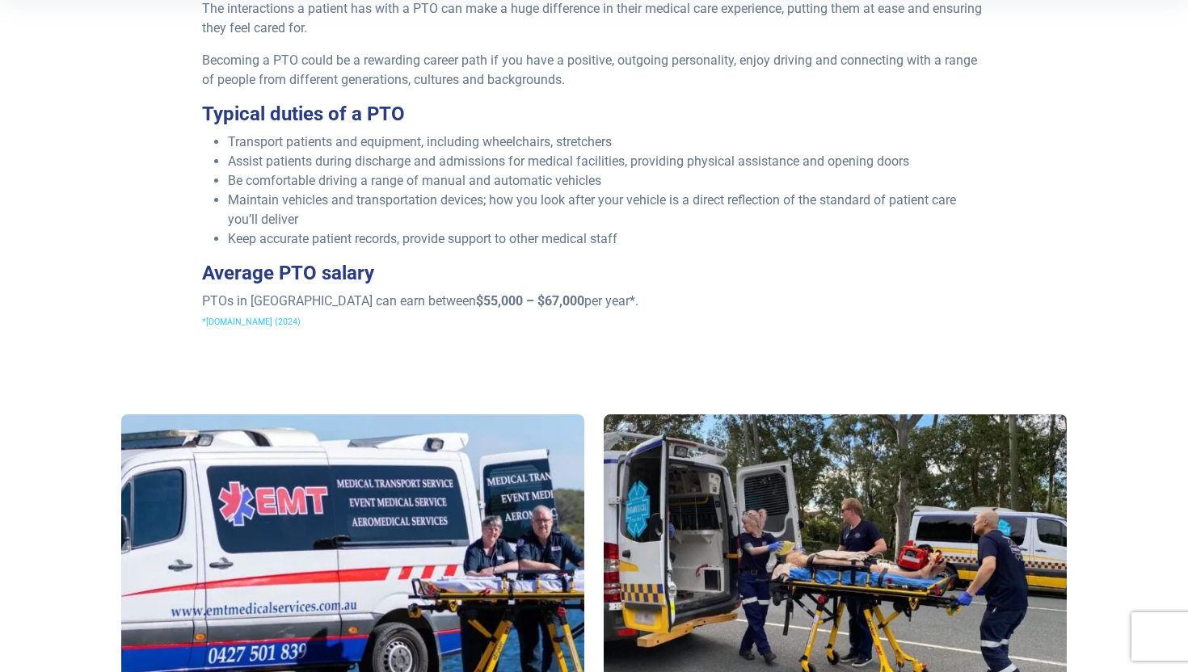
scroll to position [598, 0]
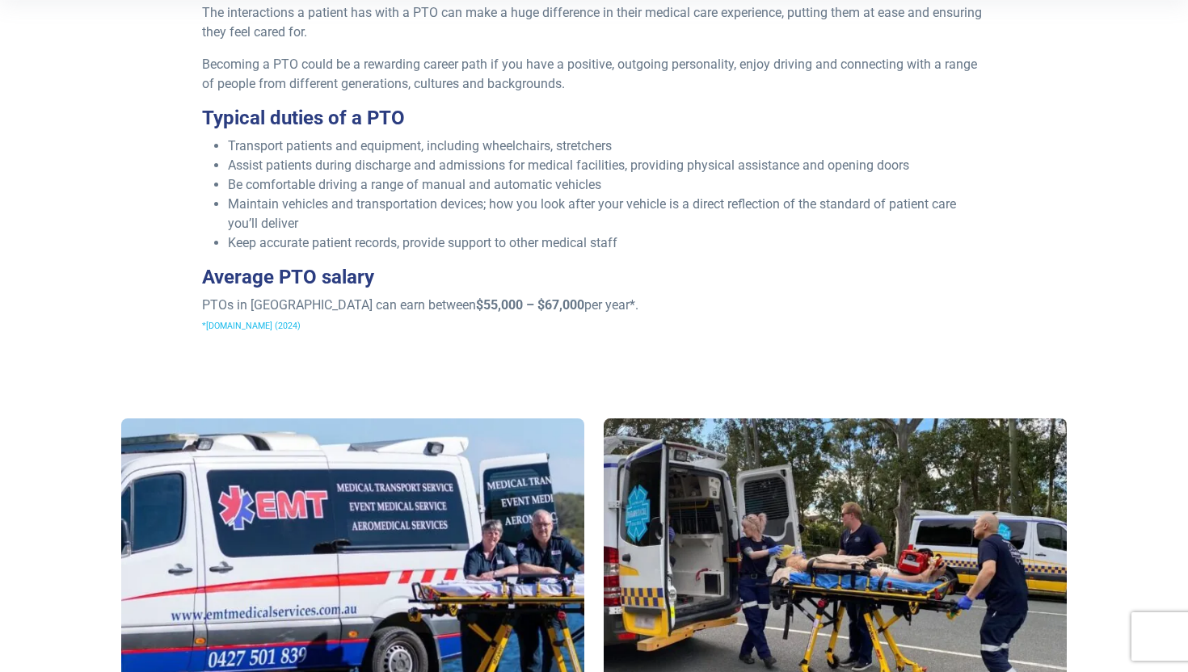
click at [230, 326] on span "*Talent.com (2024)" at bounding box center [251, 326] width 99 height 11
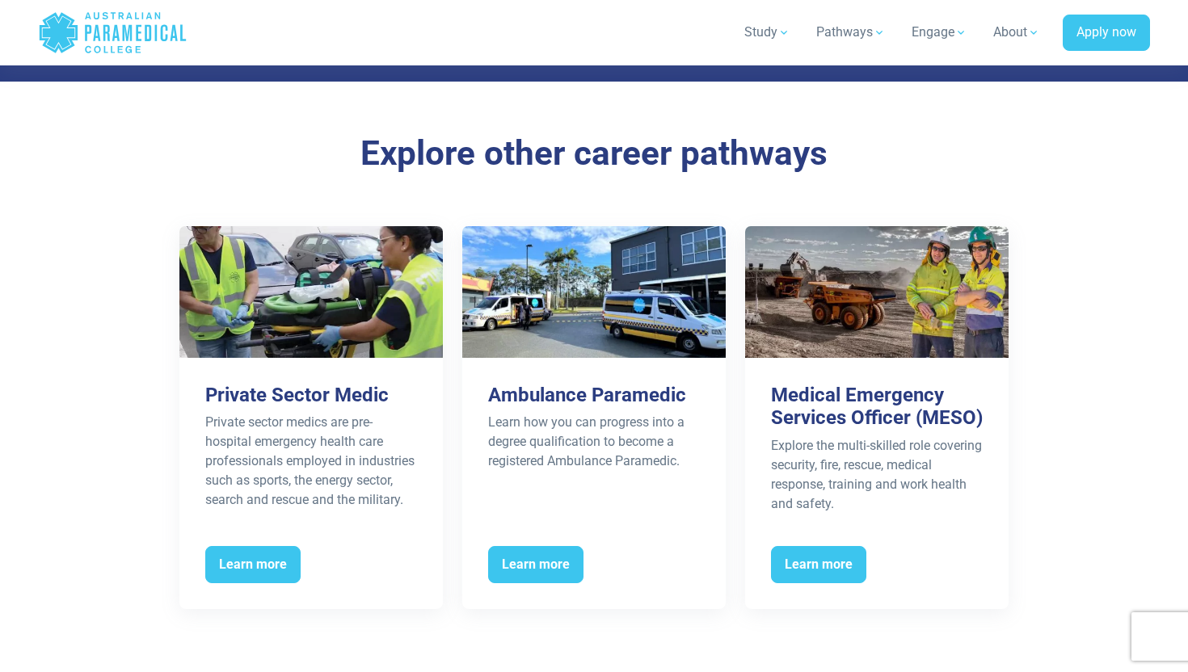
scroll to position [2394, 0]
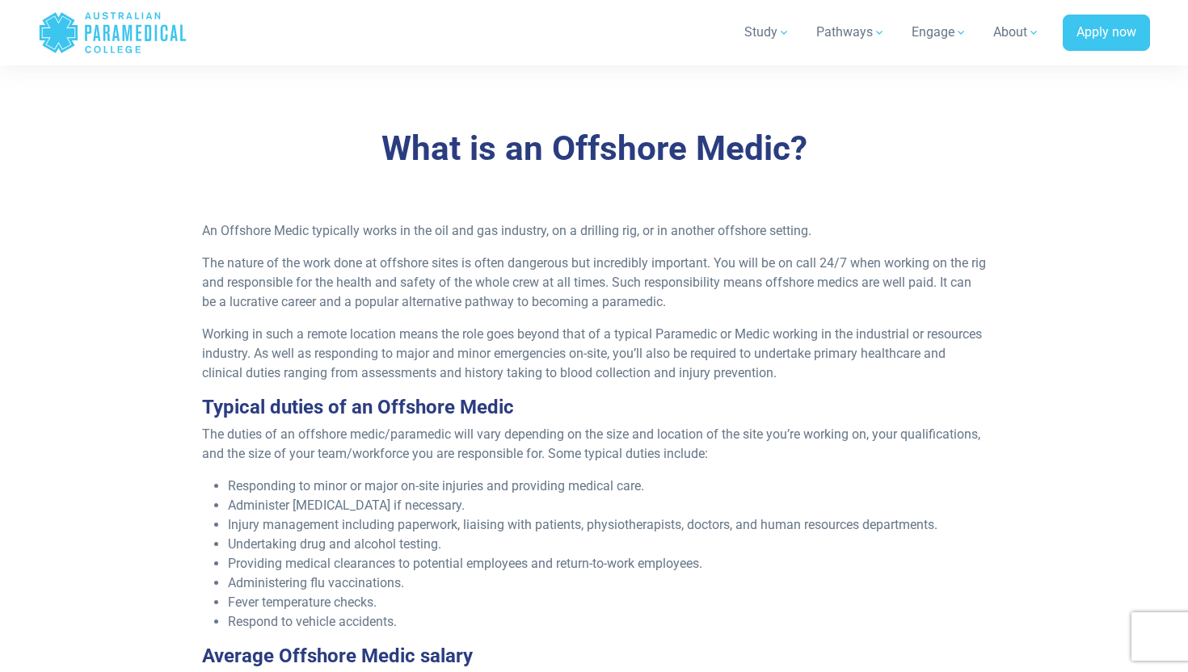
scroll to position [728, 0]
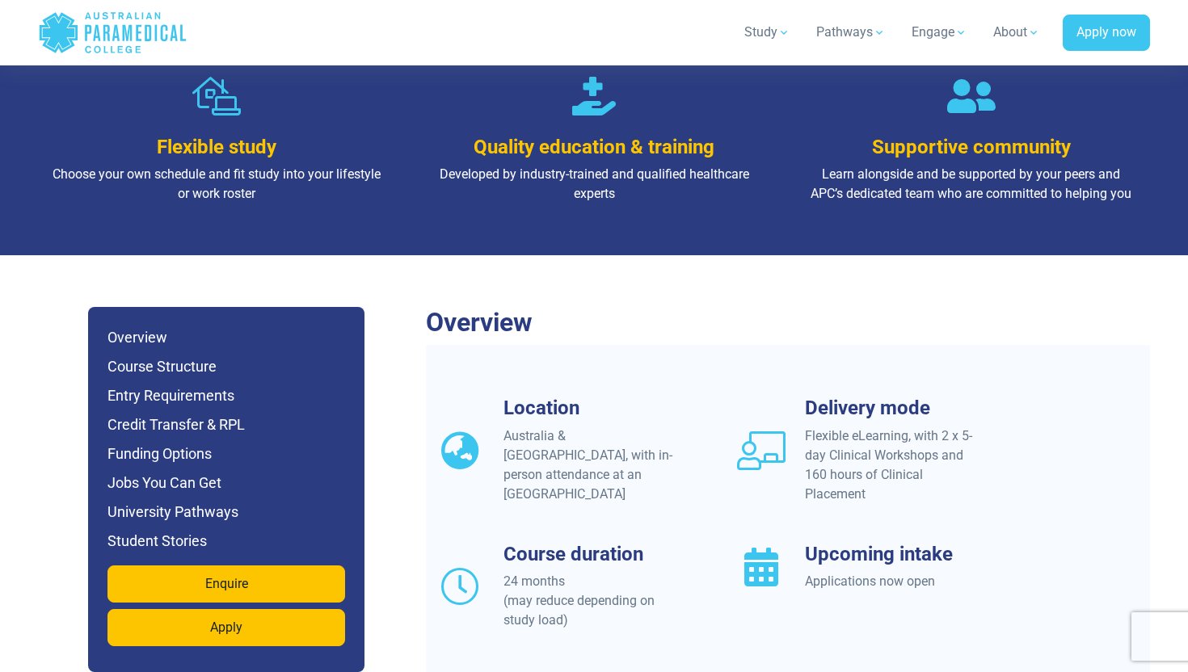
scroll to position [1205, 0]
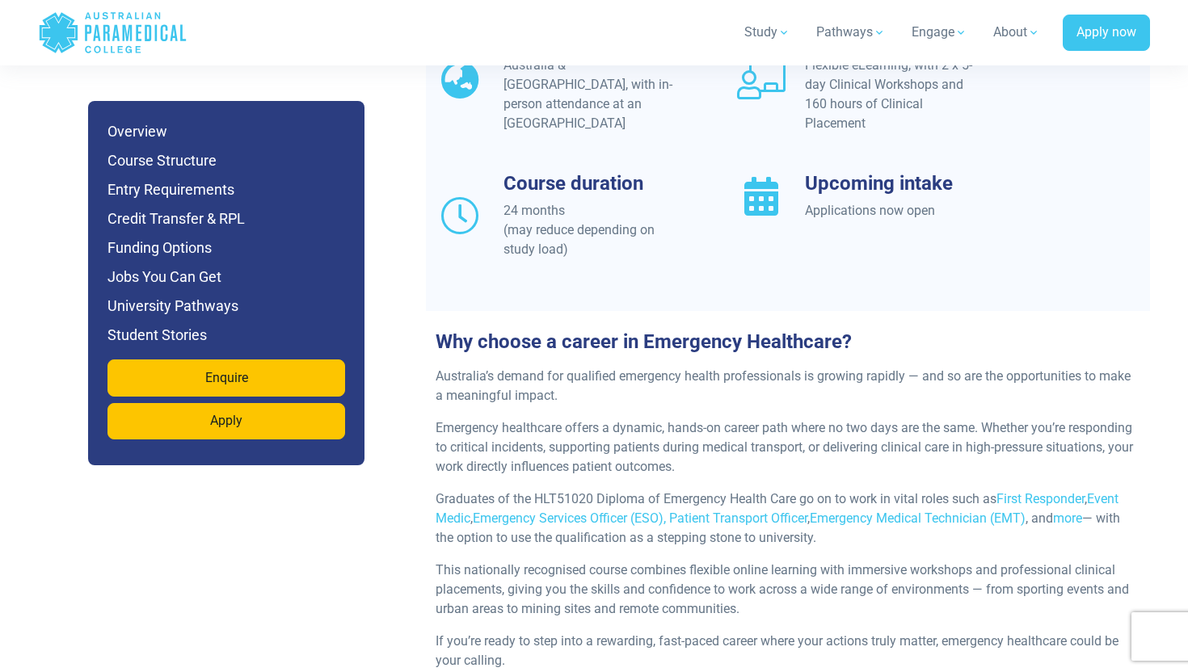
drag, startPoint x: 545, startPoint y: 308, endPoint x: 563, endPoint y: 360, distance: 55.7
click at [549, 331] on div "Why choose a career in Emergency Healthcare? Australia’s demand for qualified e…" at bounding box center [788, 507] width 724 height 353
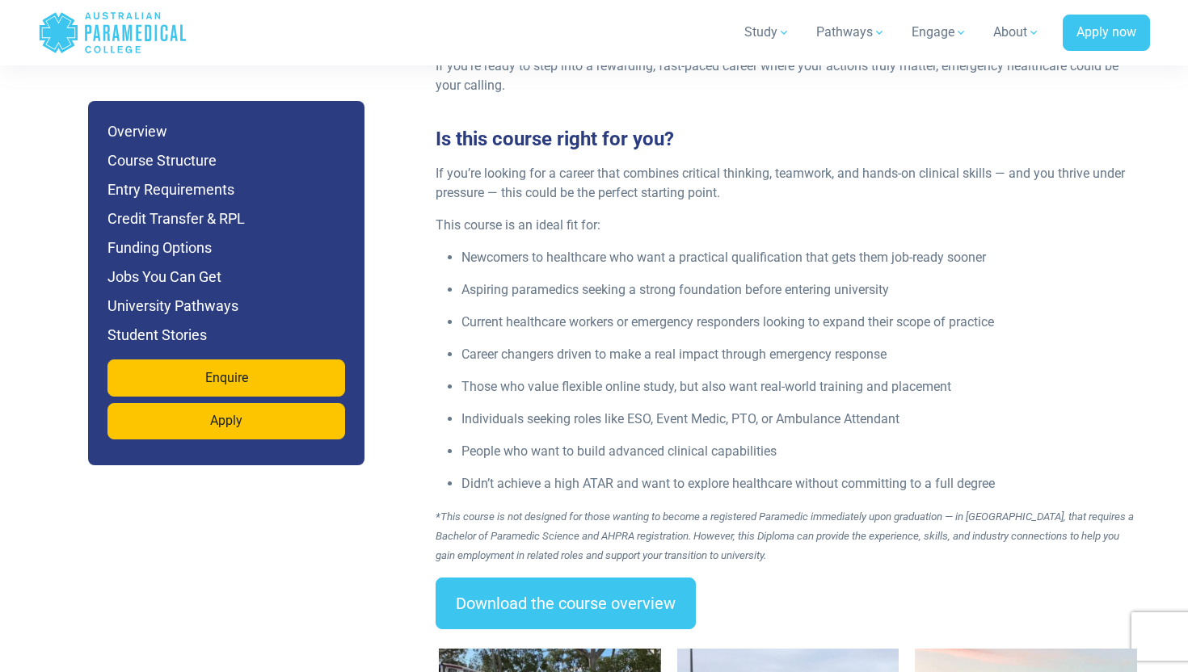
scroll to position [2150, 0]
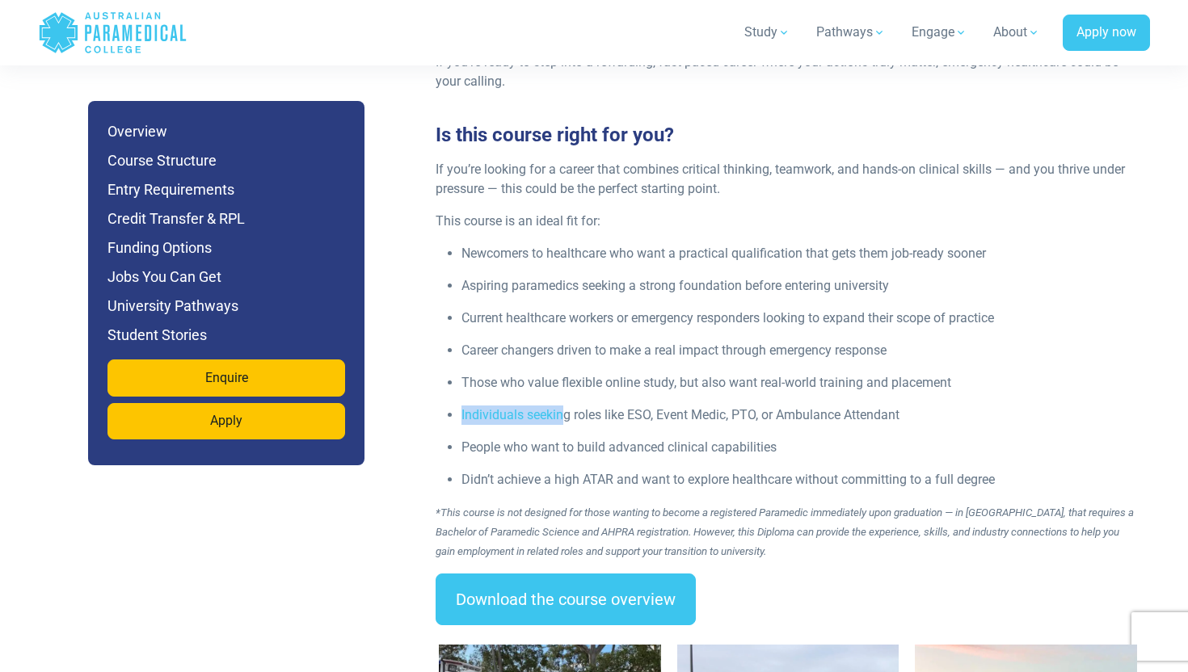
drag, startPoint x: 564, startPoint y: 368, endPoint x: 613, endPoint y: 366, distance: 48.5
click at [613, 366] on ul "Newcomers to healthcare who want a practical qualification that gets them job-r…" at bounding box center [788, 367] width 705 height 246
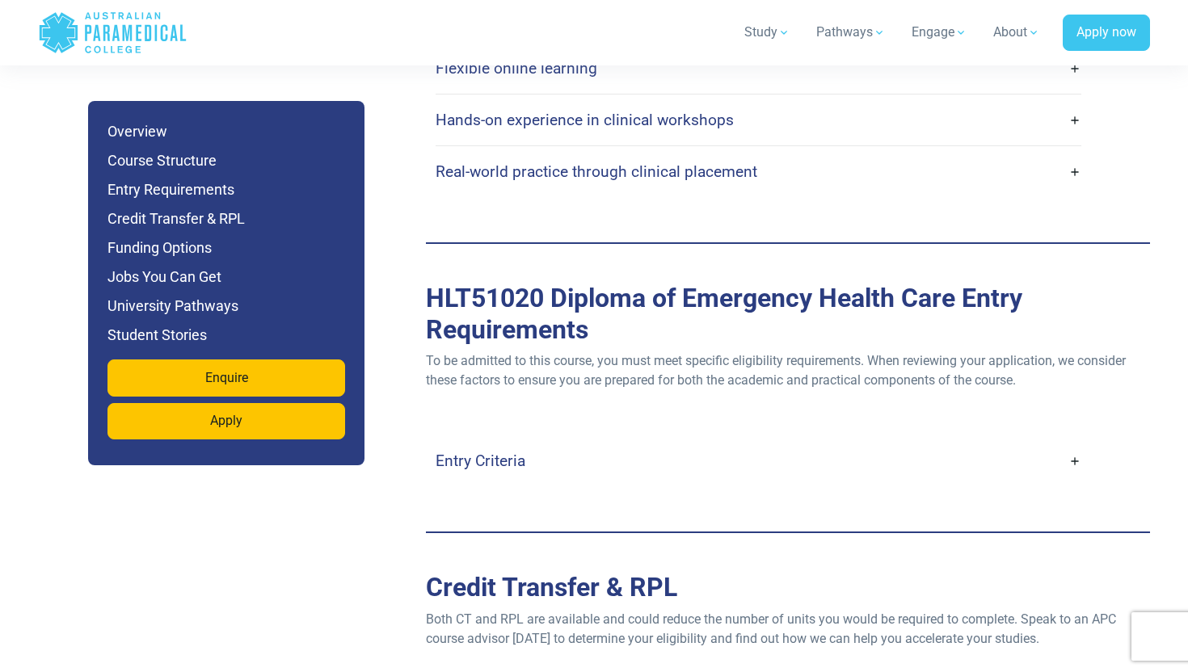
scroll to position [4315, 0]
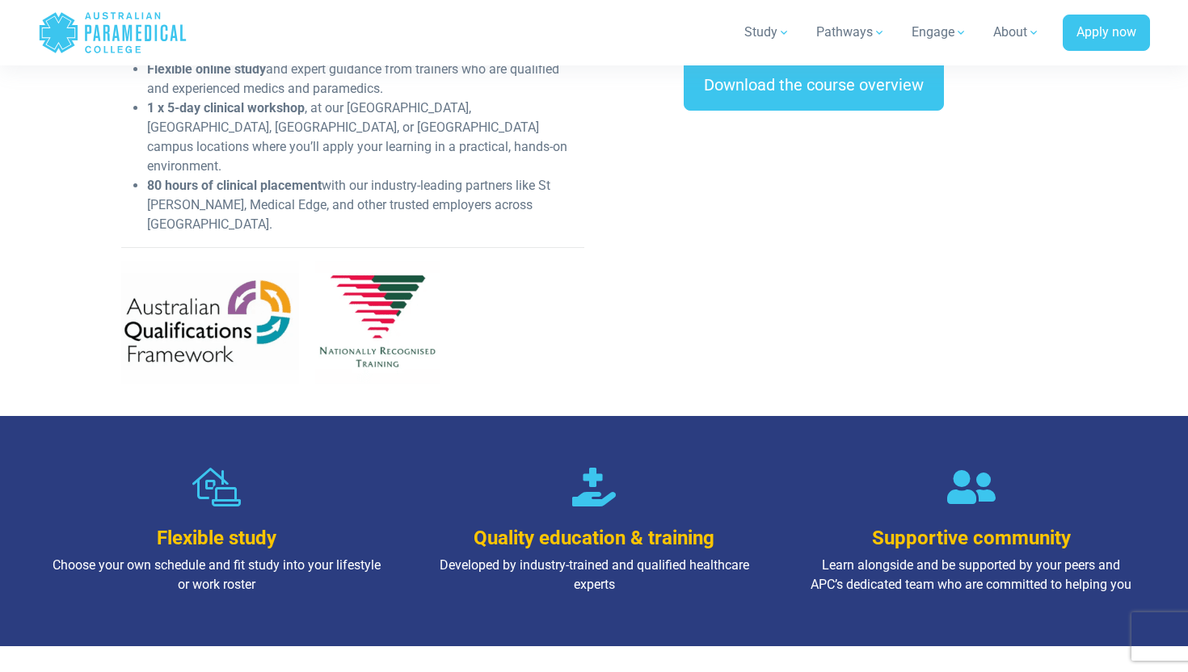
scroll to position [395, 0]
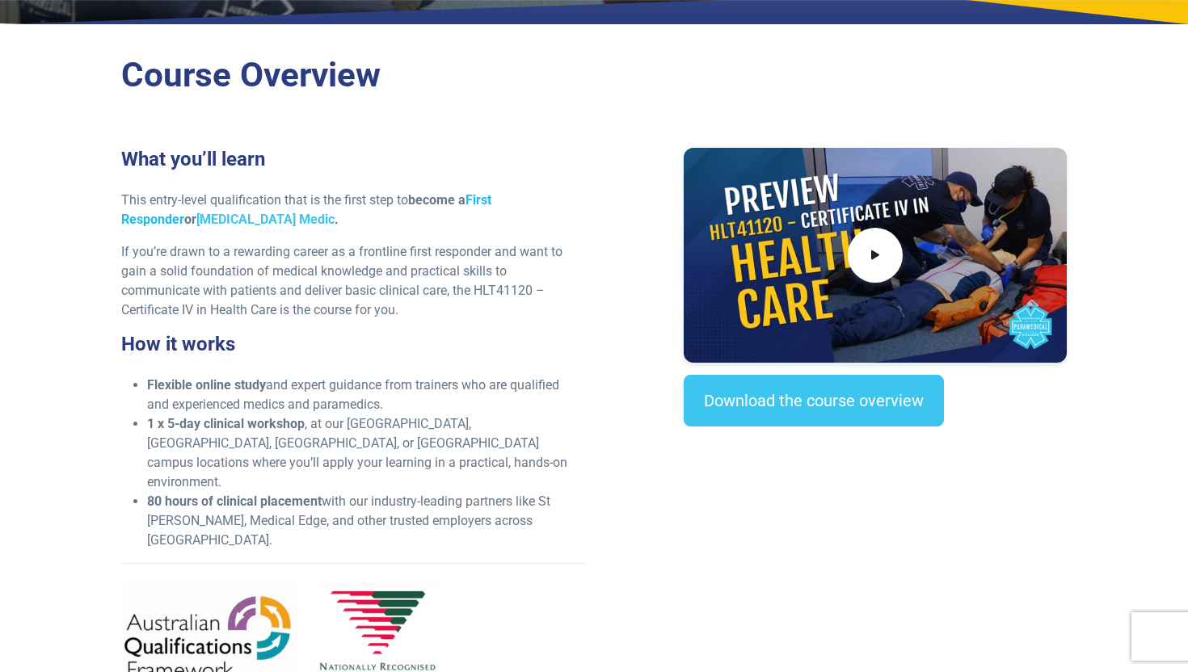
click at [491, 204] on link "First Responder" at bounding box center [306, 209] width 370 height 35
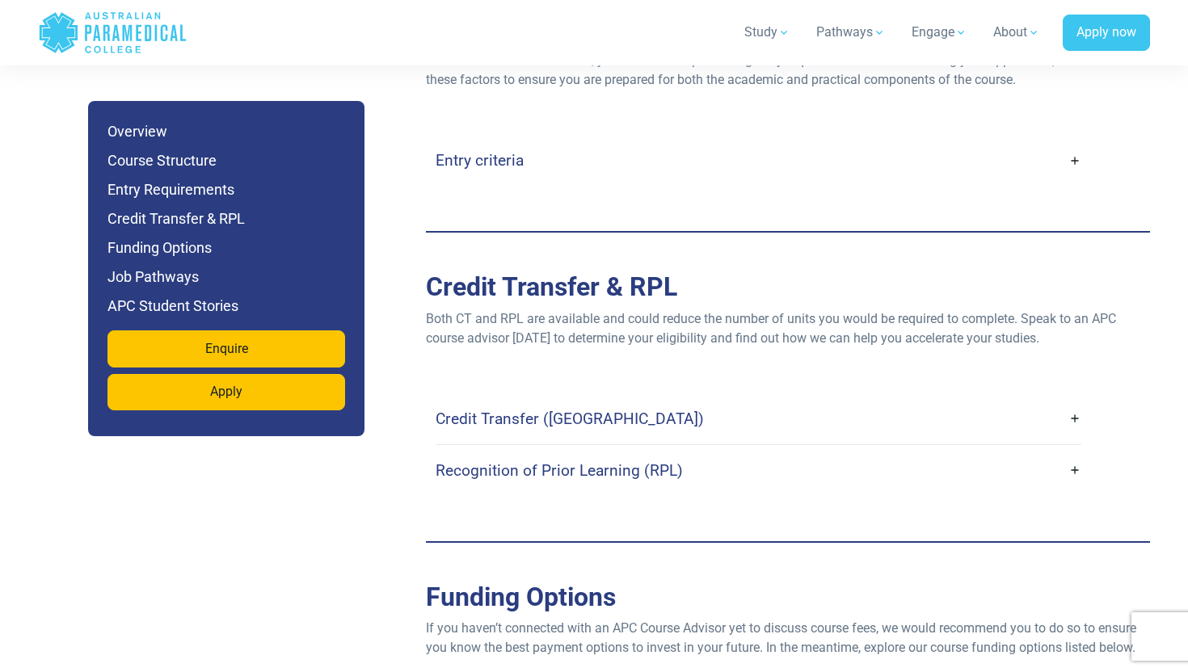
scroll to position [3418, 0]
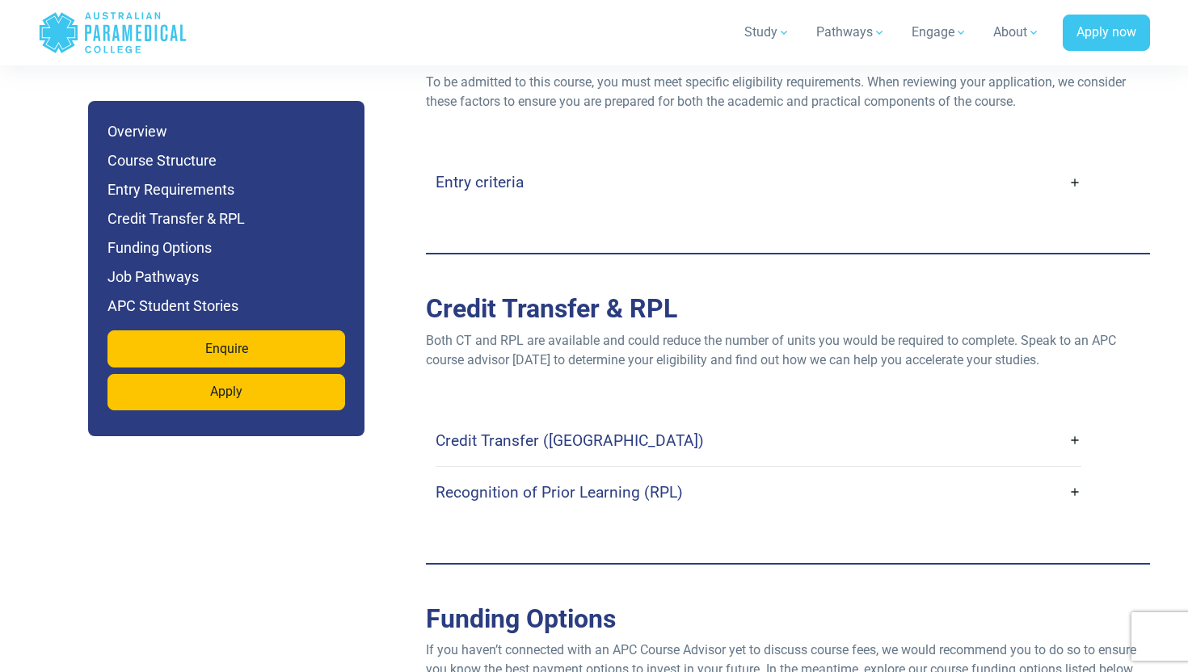
click at [498, 173] on h4 "Entry criteria" at bounding box center [480, 182] width 88 height 19
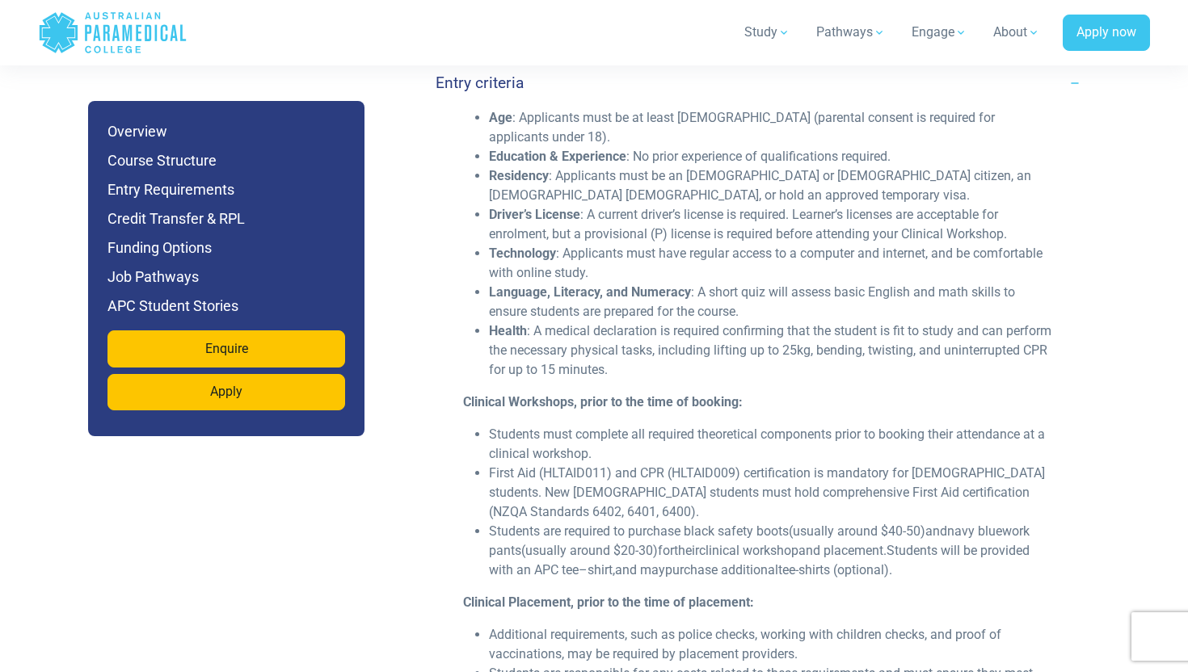
scroll to position [3512, 0]
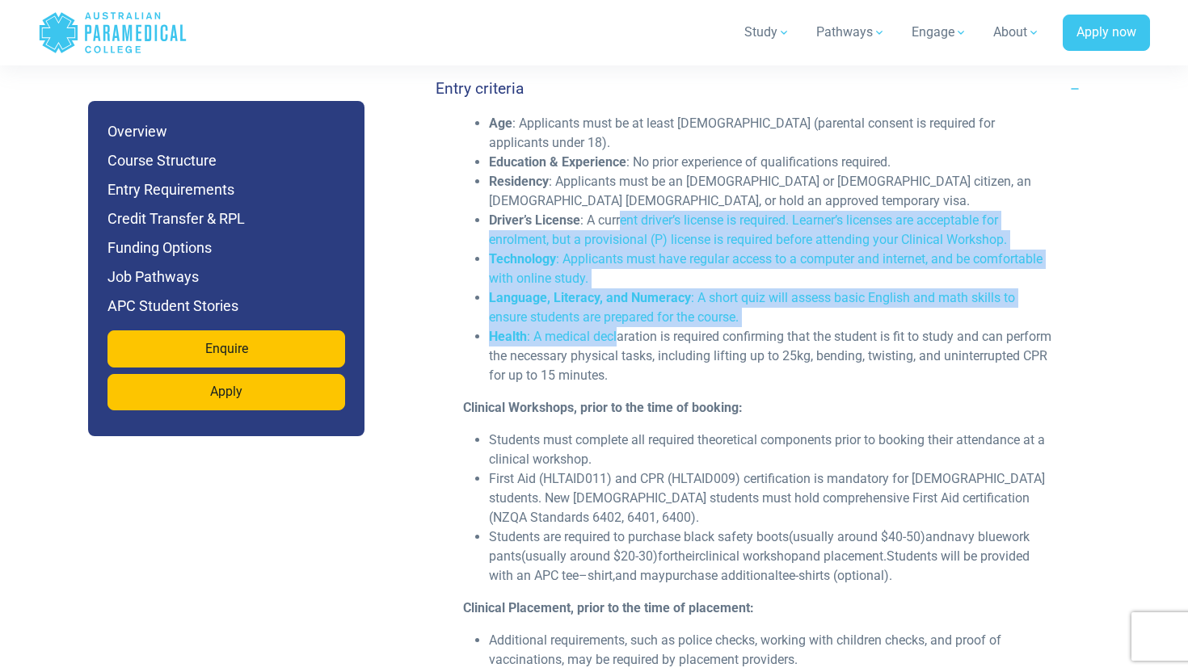
drag, startPoint x: 618, startPoint y: 283, endPoint x: 621, endPoint y: 160, distance: 122.9
click at [621, 161] on ul "Age : Applicants must be at least 16 years old (parental consent is required fo…" at bounding box center [758, 250] width 591 height 272
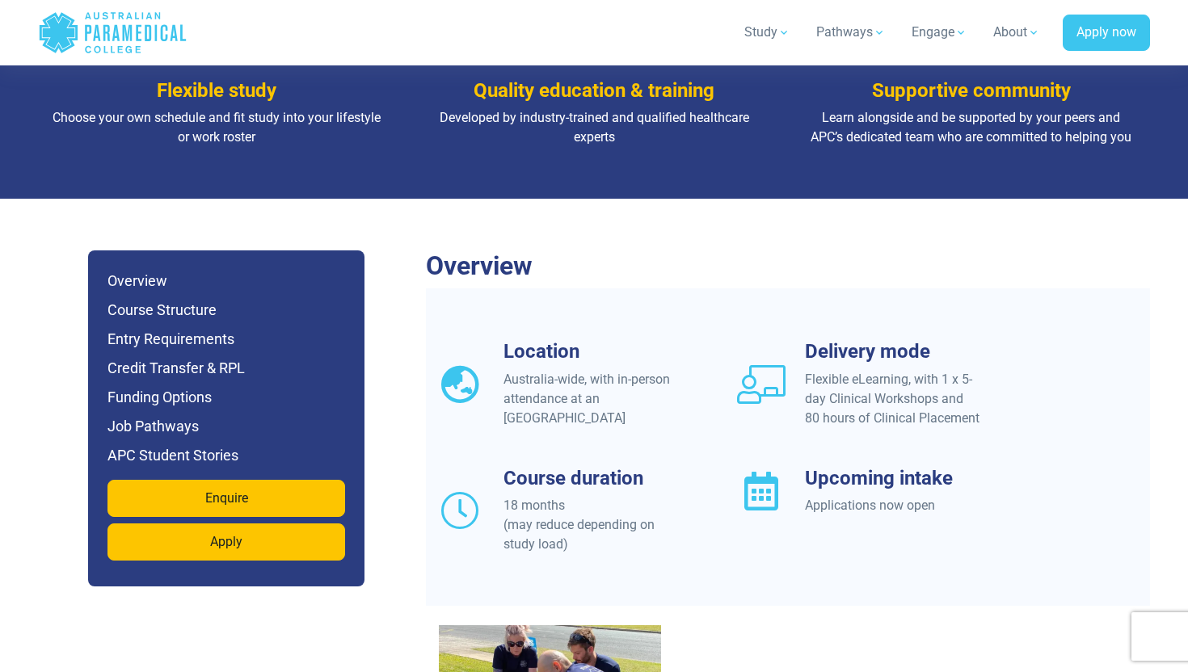
scroll to position [1155, 0]
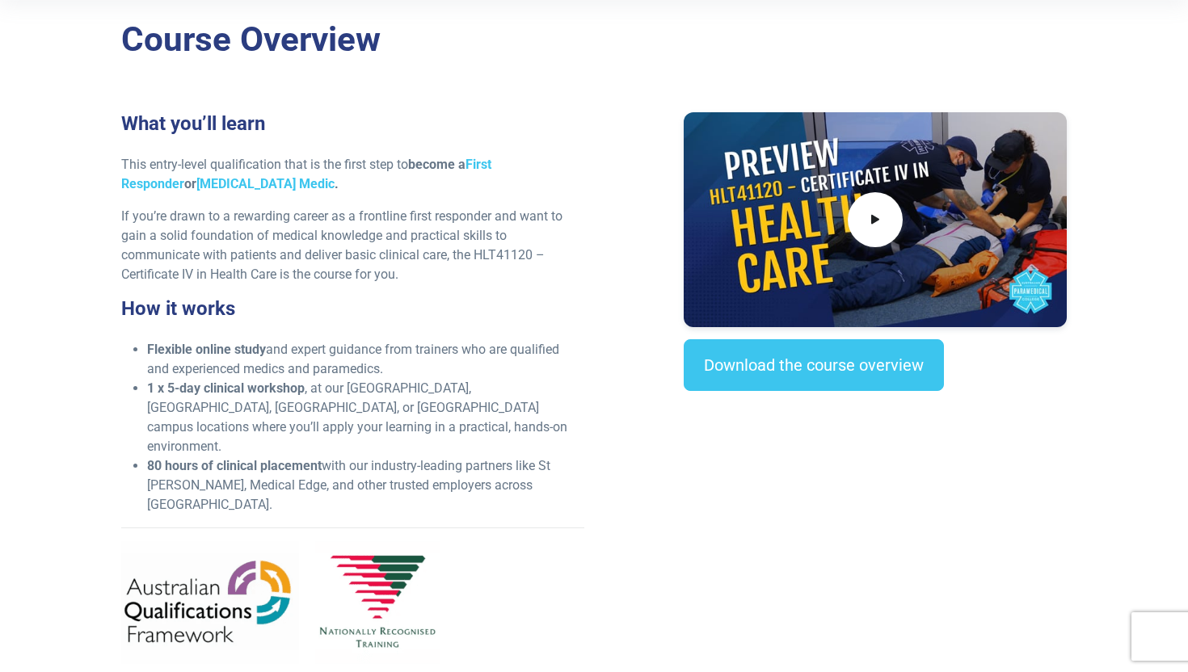
scroll to position [434, 0]
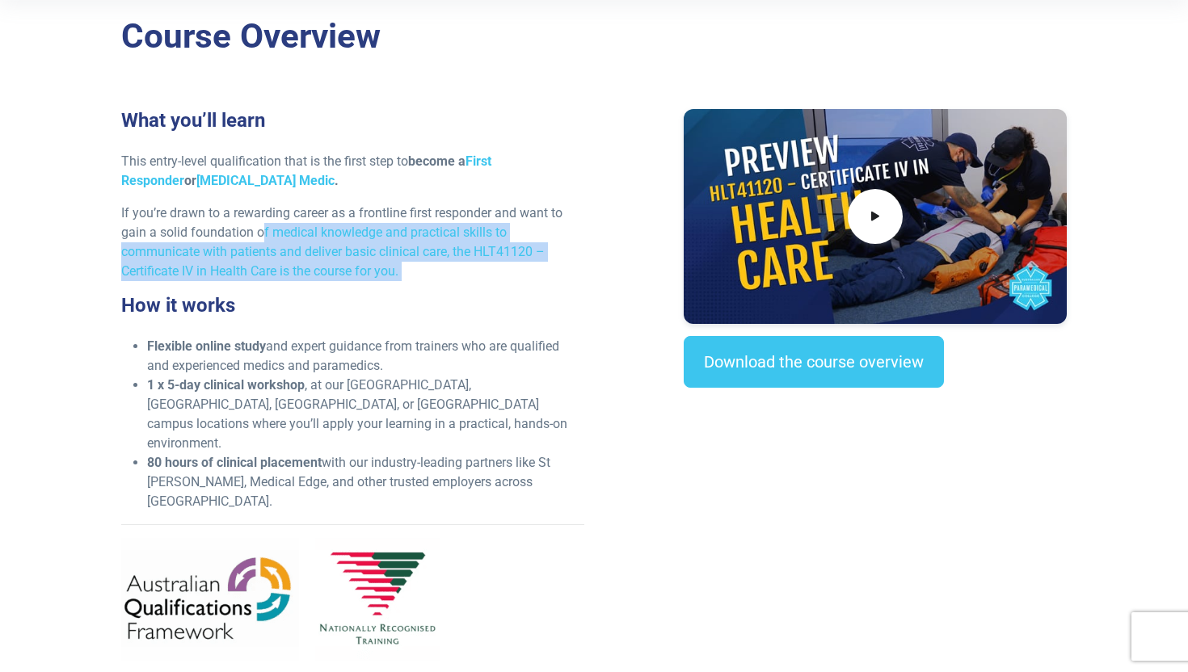
drag, startPoint x: 263, startPoint y: 225, endPoint x: 313, endPoint y: 284, distance: 77.4
click at [314, 284] on div "What you’ll learn This entry-level qualification that is the first step to beco…" at bounding box center [353, 391] width 483 height 565
click at [298, 263] on p "If you’re drawn to a rewarding career as a frontline first responder and want t…" at bounding box center [352, 243] width 463 height 78
drag, startPoint x: 298, startPoint y: 263, endPoint x: 298, endPoint y: 228, distance: 34.8
click at [298, 228] on p "If you’re drawn to a rewarding career as a frontline first responder and want t…" at bounding box center [352, 243] width 463 height 78
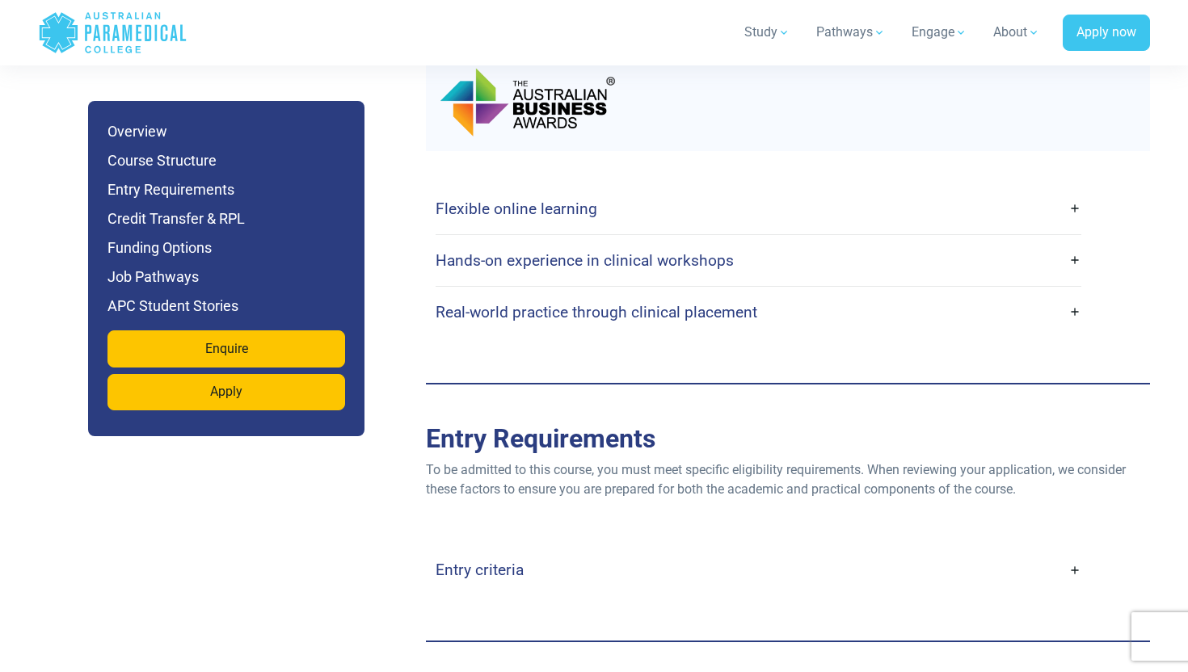
scroll to position [3038, 0]
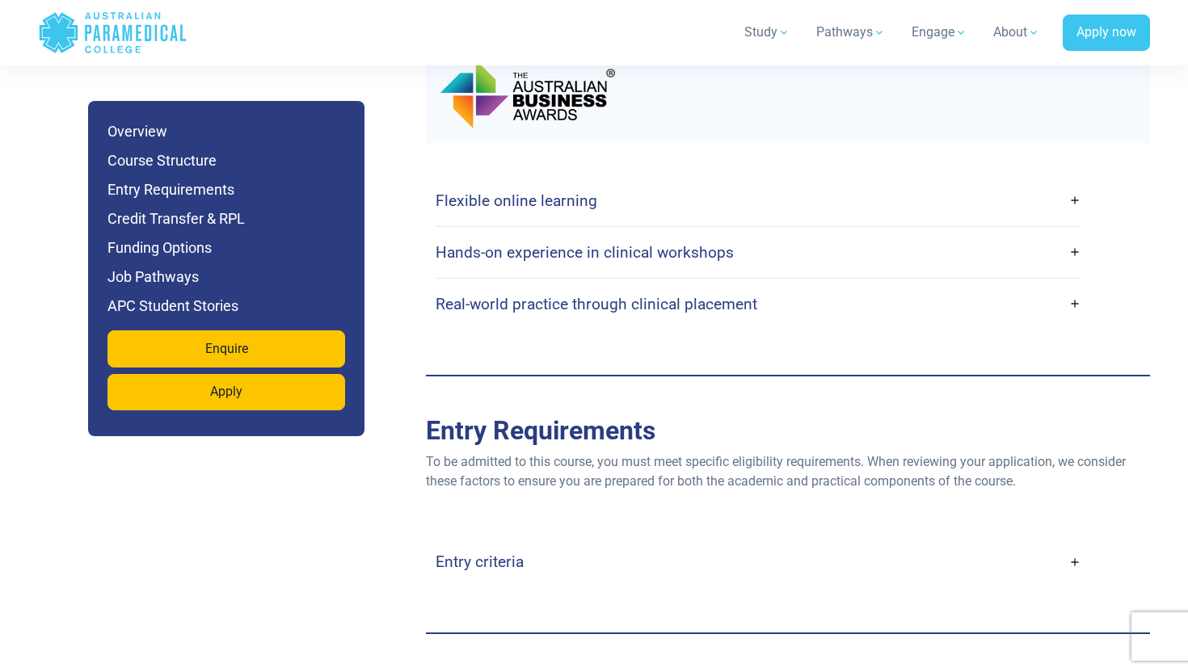
click at [512, 243] on h4 "Hands-on experience in clinical workshops" at bounding box center [585, 252] width 298 height 19
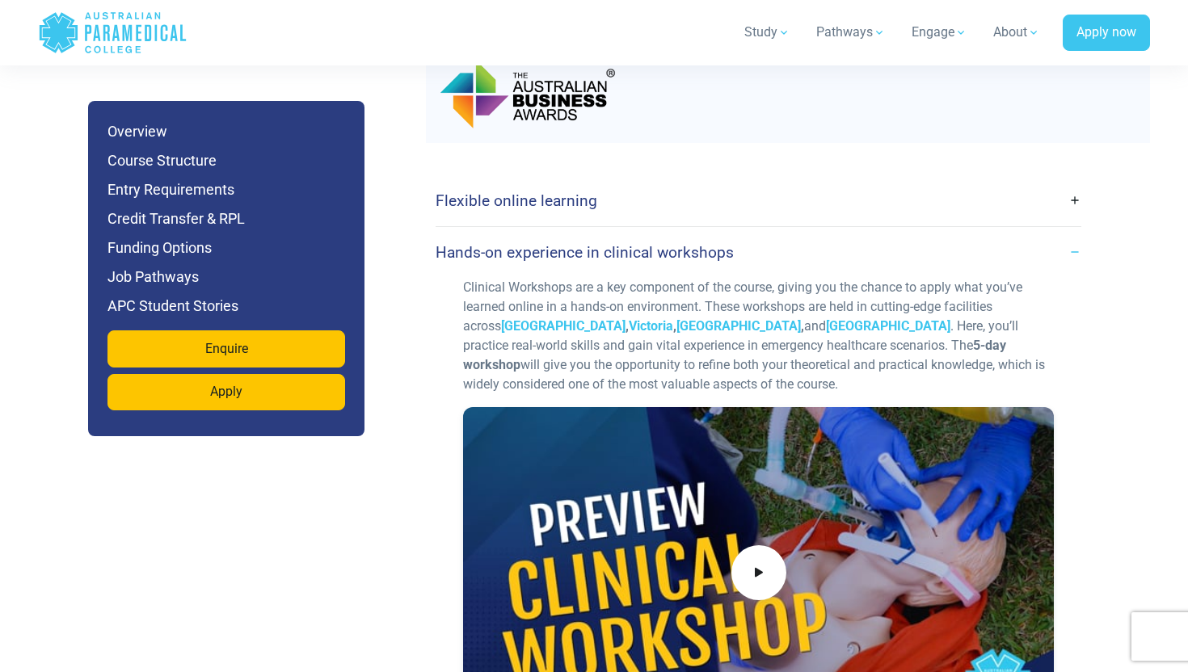
click at [512, 243] on h4 "Hands-on experience in clinical workshops" at bounding box center [585, 252] width 298 height 19
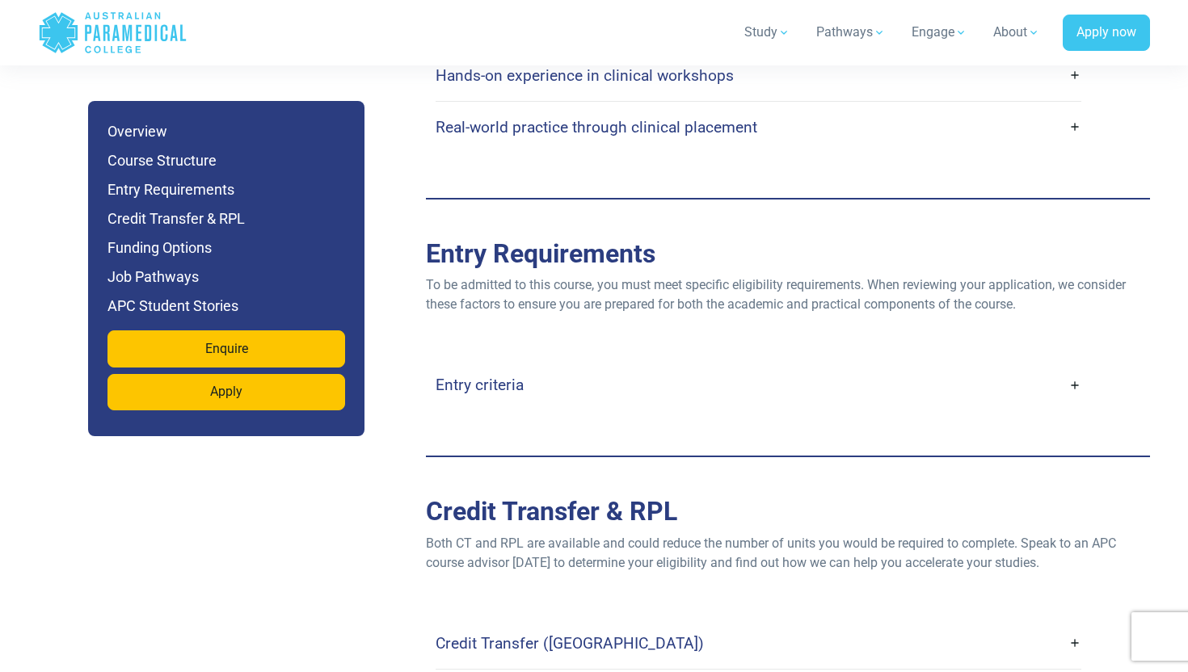
scroll to position [3224, 0]
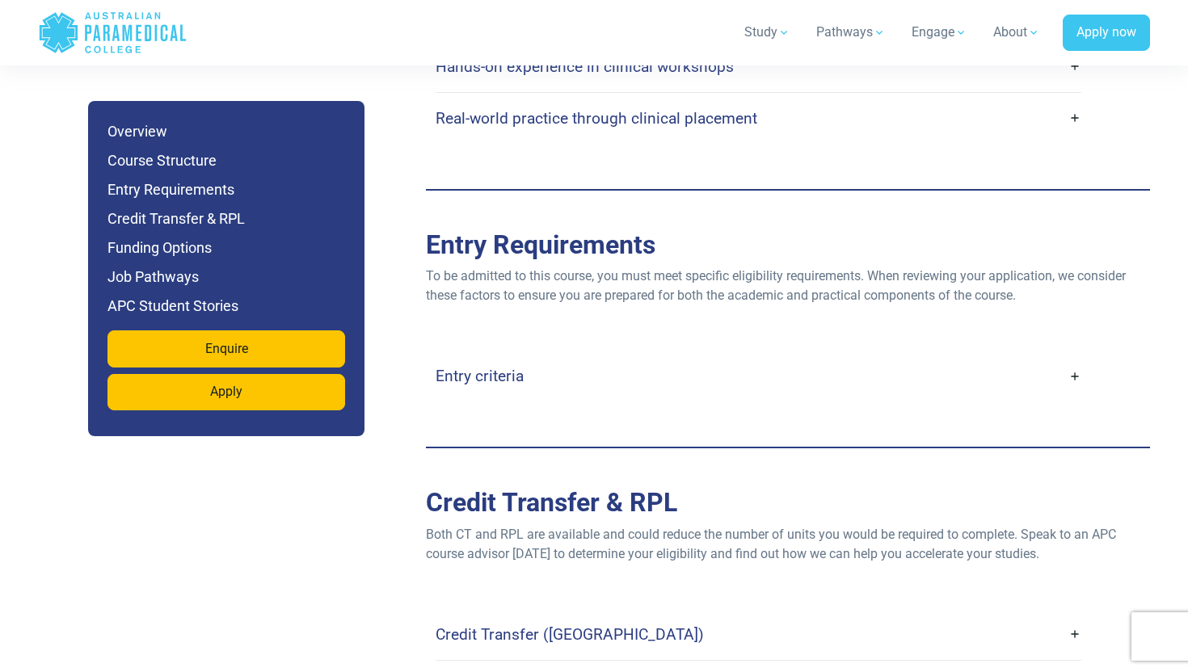
click at [494, 367] on h4 "Entry criteria" at bounding box center [480, 376] width 88 height 19
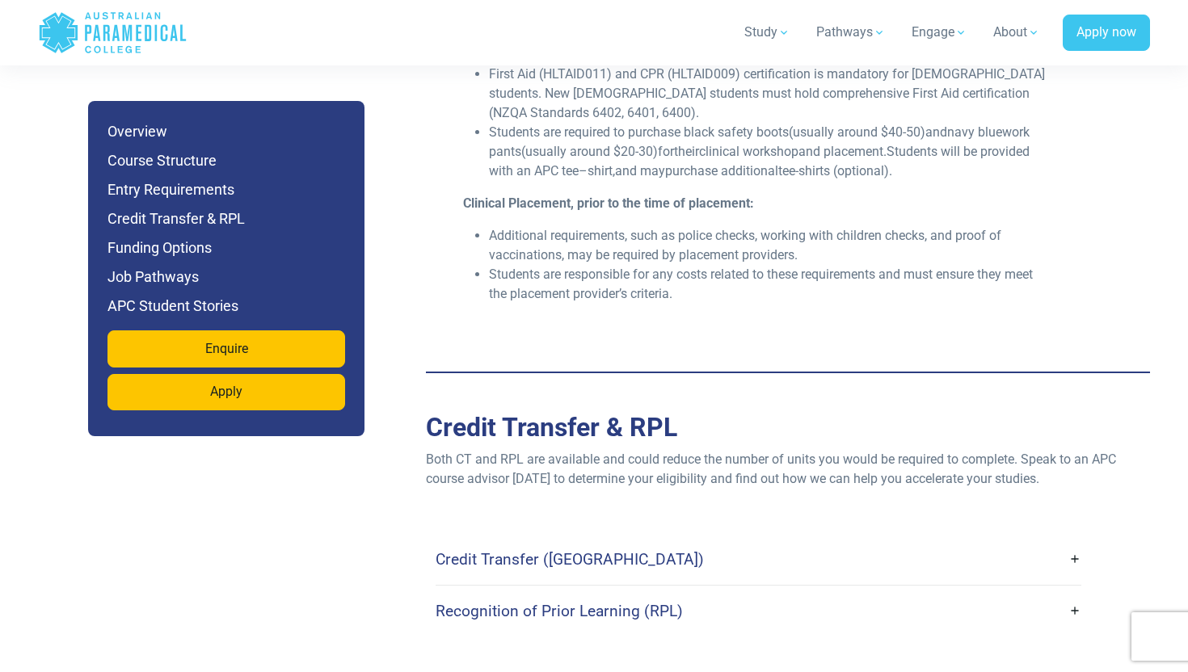
scroll to position [3918, 0]
click at [477, 549] on h4 "Credit Transfer ([GEOGRAPHIC_DATA])" at bounding box center [570, 558] width 268 height 19
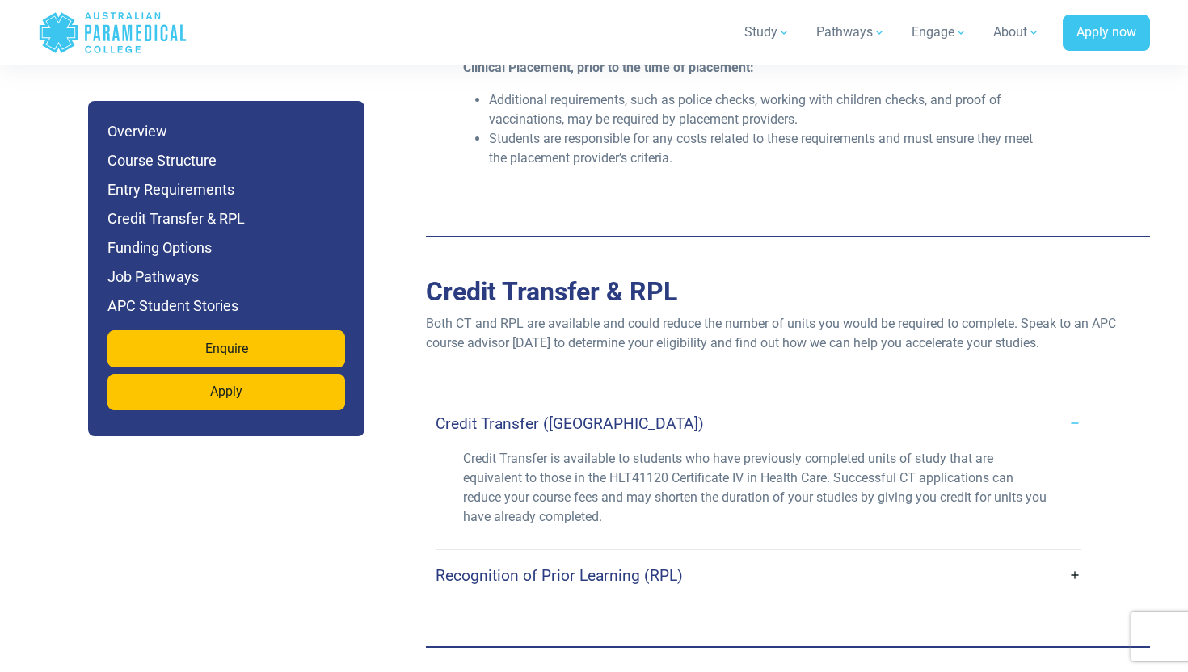
scroll to position [4076, 0]
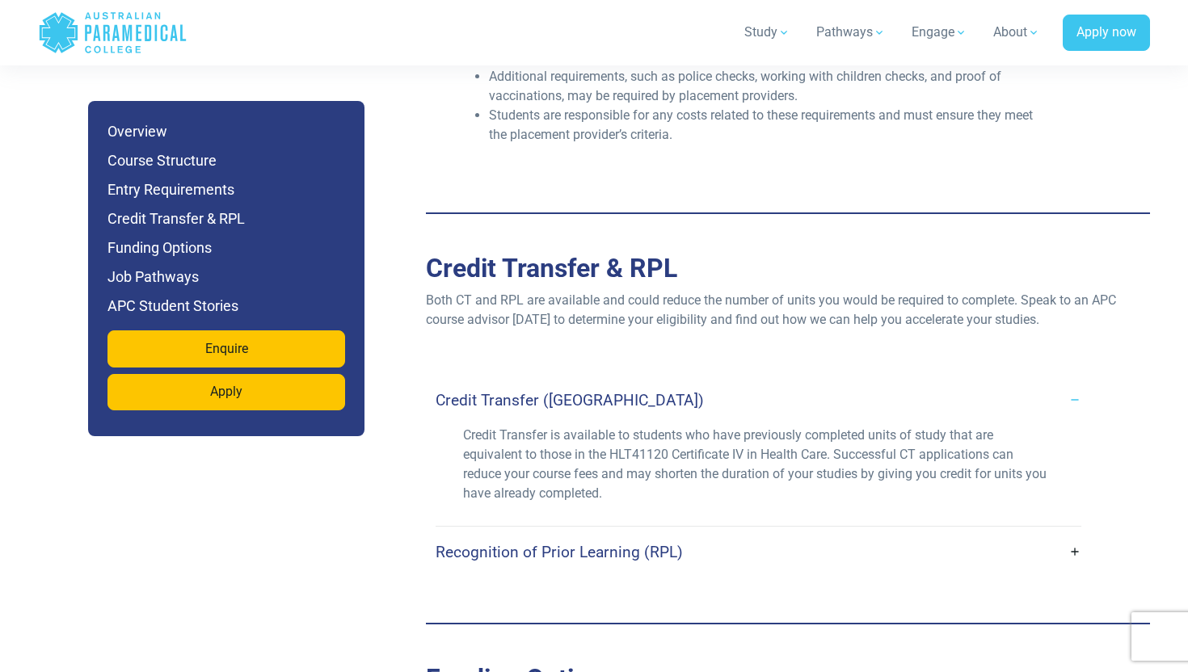
click at [508, 543] on h4 "Recognition of Prior Learning (RPL)" at bounding box center [559, 552] width 247 height 19
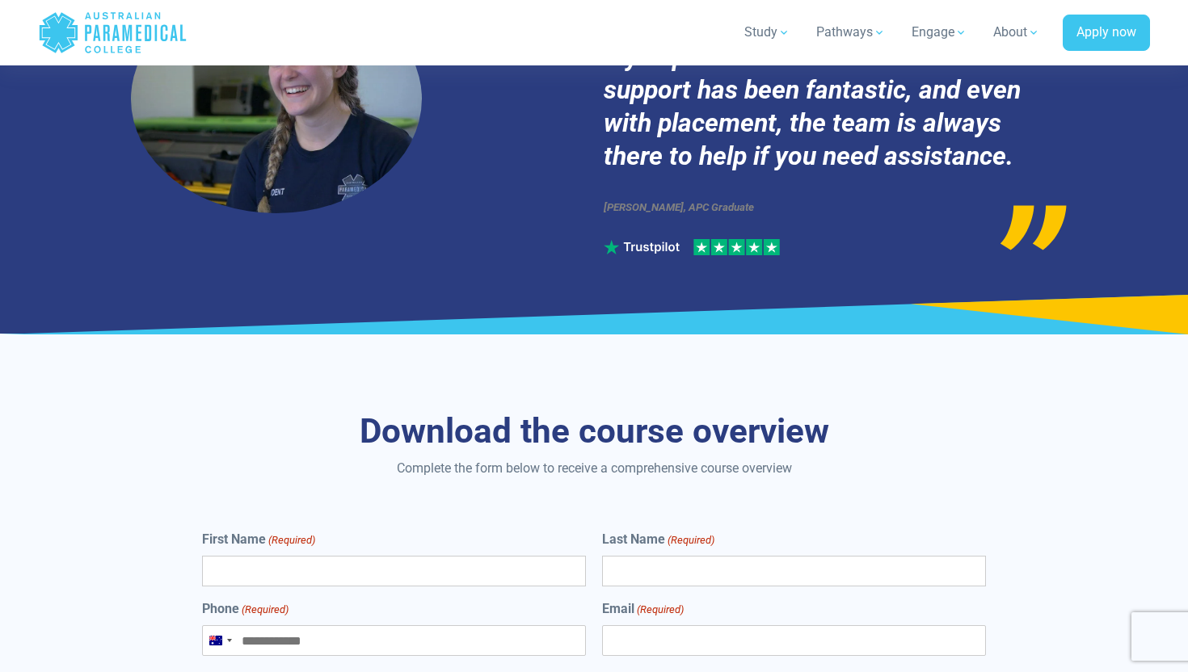
scroll to position [7299, 0]
